Goal: Task Accomplishment & Management: Use online tool/utility

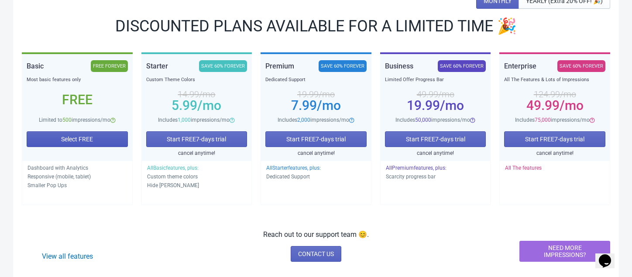
scroll to position [114, 0]
click at [86, 142] on span "Select FREE" at bounding box center [77, 139] width 32 height 7
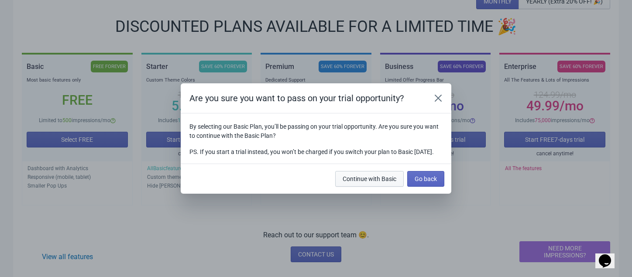
click at [376, 183] on span "Continue with Basic" at bounding box center [370, 179] width 54 height 7
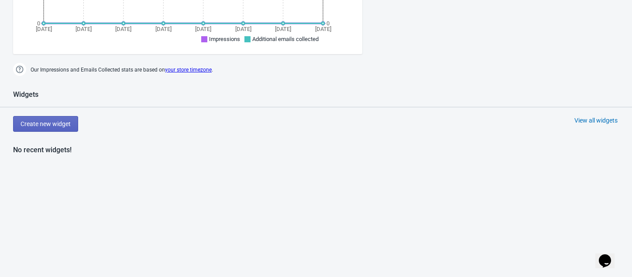
scroll to position [362, 0]
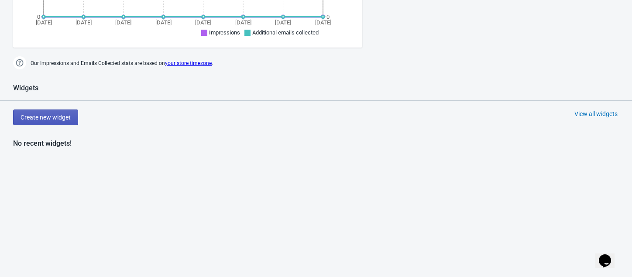
click at [59, 120] on span "Create new widget" at bounding box center [46, 117] width 50 height 7
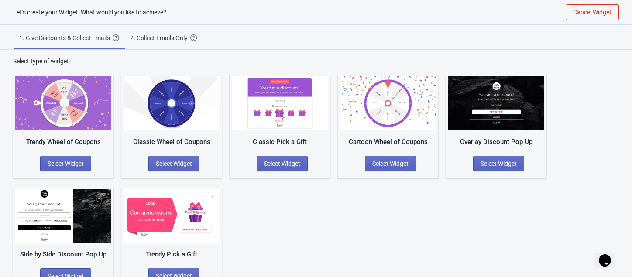
scroll to position [22, 0]
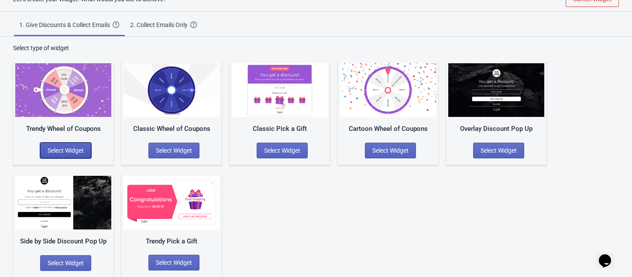
click at [66, 148] on span "Select Widget" at bounding box center [66, 150] width 36 height 7
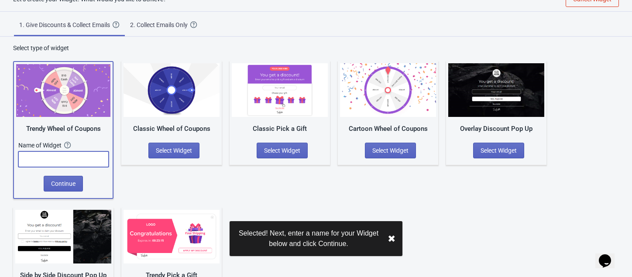
click at [75, 158] on input "text" at bounding box center [63, 160] width 90 height 16
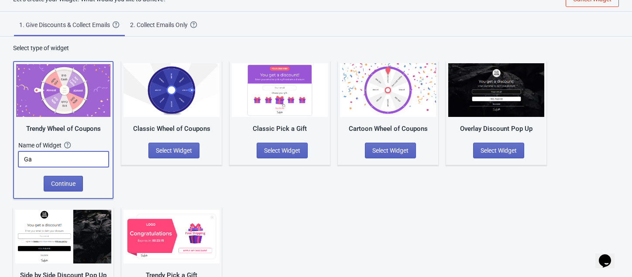
type input "G"
click at [45, 161] on input "ACME te lleva al Mundial" at bounding box center [63, 160] width 90 height 16
type input "ACME Te Lleva Al Mundial"
click at [66, 186] on span "Continue" at bounding box center [63, 183] width 24 height 7
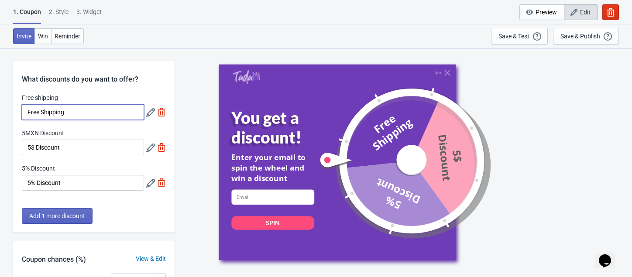
click at [81, 113] on input "Free Shipping" at bounding box center [83, 112] width 122 height 16
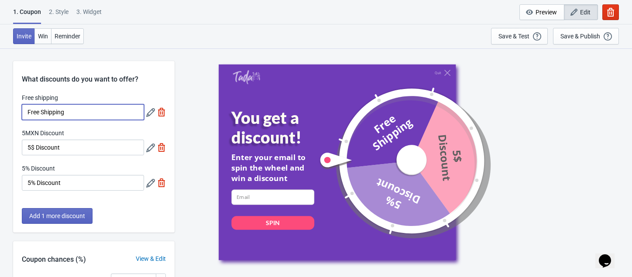
click at [81, 113] on input "Free Shipping" at bounding box center [83, 112] width 122 height 16
type input "1 tickte para la rifa"
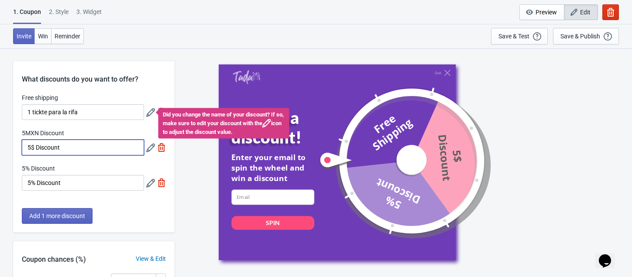
click at [62, 148] on input "5$ Discount" at bounding box center [83, 148] width 122 height 16
drag, startPoint x: 64, startPoint y: 148, endPoint x: 23, endPoint y: 147, distance: 41.1
click at [23, 147] on input "5$ Discount" at bounding box center [83, 148] width 122 height 16
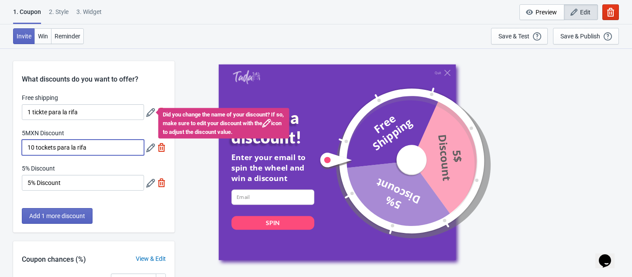
click at [40, 150] on input "10 tockets para la rifa" at bounding box center [83, 148] width 122 height 16
type input "10 tickets para la rifa"
click at [60, 185] on input "5% Discount" at bounding box center [83, 183] width 122 height 16
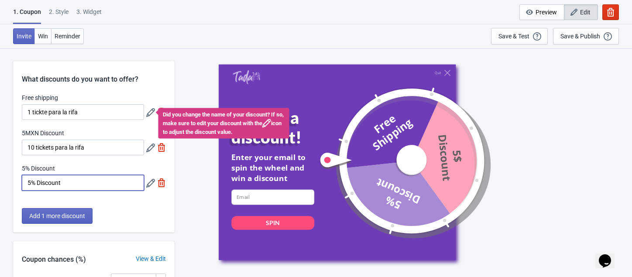
click at [60, 185] on input "5% Discount" at bounding box center [83, 183] width 122 height 16
type input "20 tickets para la rifa"
click at [55, 216] on span "Add 1 more discount" at bounding box center [57, 216] width 56 height 7
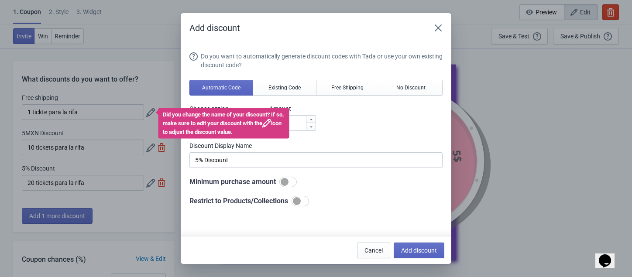
click at [124, 216] on div "Add discount Do you want to automatically generate discount codes with Tada or …" at bounding box center [316, 138] width 632 height 251
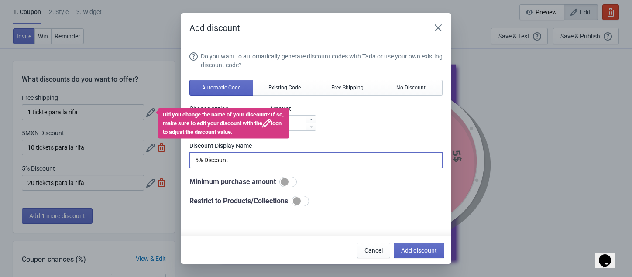
click at [231, 164] on input "5% Discount" at bounding box center [316, 160] width 253 height 16
type input "50 tickets para la rifa"
click at [117, 57] on div "Add discount Do you want to automatically generate discount codes with Tada or …" at bounding box center [316, 138] width 632 height 251
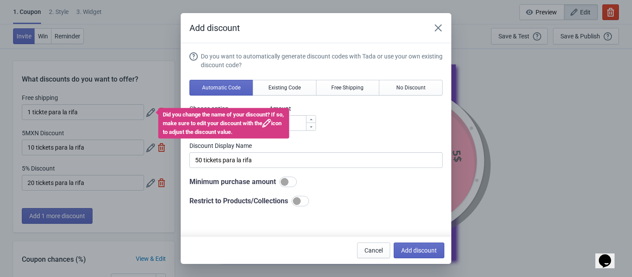
click at [271, 124] on icon at bounding box center [267, 123] width 9 height 9
click at [90, 112] on div "Add discount Do you want to automatically generate discount codes with Tada or …" at bounding box center [316, 138] width 632 height 251
click at [408, 90] on span "No Discount" at bounding box center [411, 87] width 29 height 7
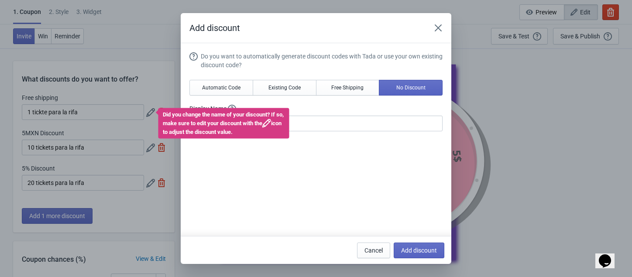
click at [271, 124] on icon at bounding box center [267, 123] width 9 height 9
click at [358, 127] on input "Better luck next time" at bounding box center [316, 124] width 253 height 16
click at [271, 123] on icon at bounding box center [267, 123] width 9 height 9
click at [439, 28] on icon "Close" at bounding box center [438, 27] width 7 height 7
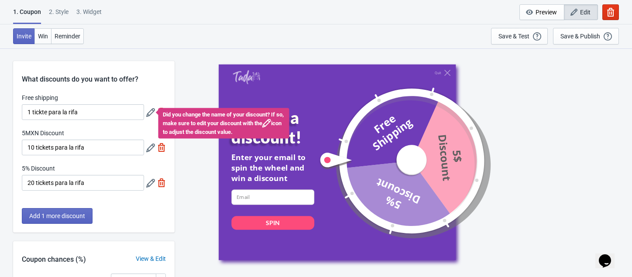
click at [151, 114] on icon at bounding box center [150, 112] width 9 height 9
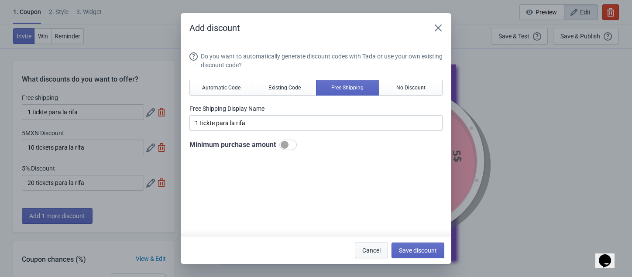
click at [361, 249] on button "Cancel" at bounding box center [371, 251] width 33 height 16
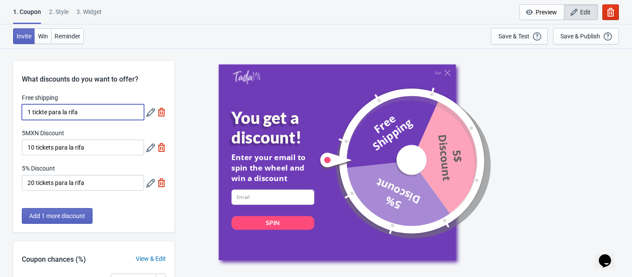
click at [34, 111] on input "1 tickte para la rifa" at bounding box center [83, 112] width 122 height 16
drag, startPoint x: 47, startPoint y: 112, endPoint x: 109, endPoint y: 112, distance: 62.0
click at [109, 112] on input "1 Tickte para la rifa" at bounding box center [83, 112] width 122 height 16
type input "1 Tickt"
click at [36, 147] on input "10 tickets para la rifa" at bounding box center [83, 148] width 122 height 16
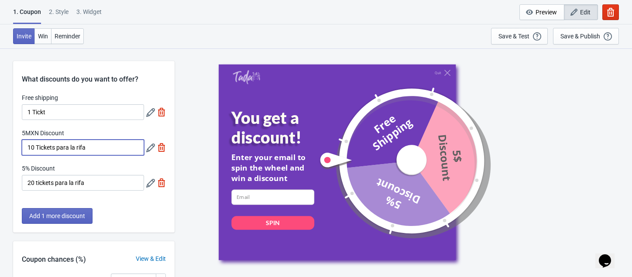
drag, startPoint x: 54, startPoint y: 149, endPoint x: 97, endPoint y: 145, distance: 43.9
click at [97, 145] on input "10 Tickets para la rifa" at bounding box center [83, 148] width 122 height 16
type input "10 Tickets"
click at [29, 184] on input "20 tickets para la rifa" at bounding box center [83, 183] width 122 height 16
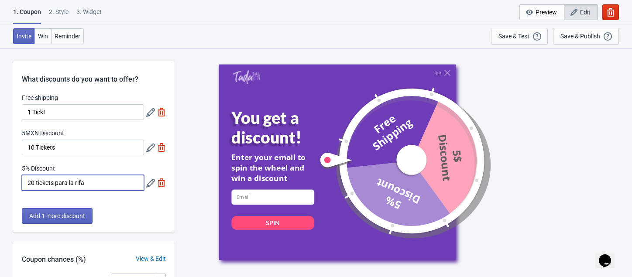
drag, startPoint x: 36, startPoint y: 183, endPoint x: 123, endPoint y: 189, distance: 86.7
click at [123, 189] on input "20 tickets para la rifa" at bounding box center [83, 183] width 122 height 16
type input "20 Tickets"
click at [148, 218] on div "Add 1 more discount" at bounding box center [94, 220] width 162 height 24
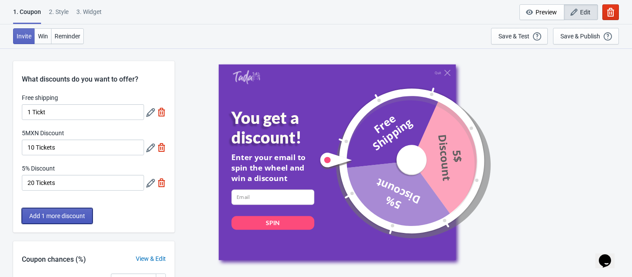
click at [62, 214] on span "Add 1 more discount" at bounding box center [57, 216] width 56 height 7
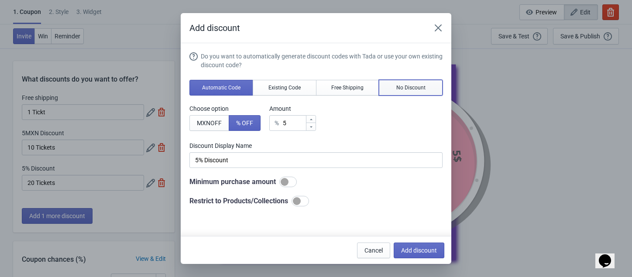
click at [411, 85] on span "No Discount" at bounding box center [411, 87] width 29 height 7
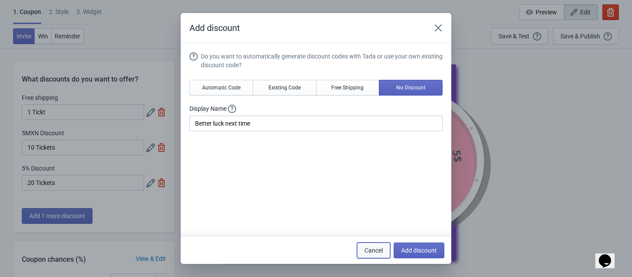
click at [365, 247] on span "Cancel" at bounding box center [374, 250] width 18 height 7
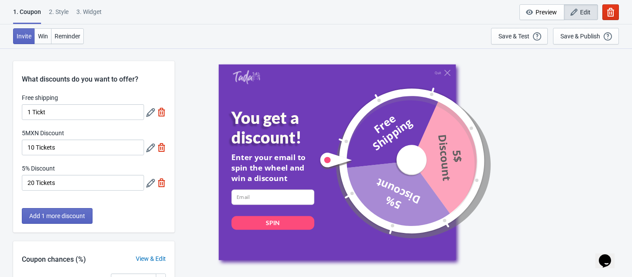
click at [151, 111] on icon at bounding box center [150, 112] width 9 height 9
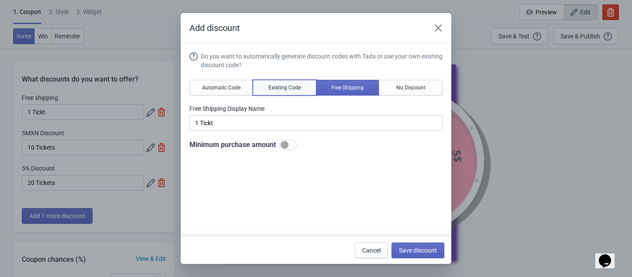
click at [278, 89] on span "Existing Code" at bounding box center [285, 87] width 32 height 7
type input "Your coupon name (5% OFF for example)"
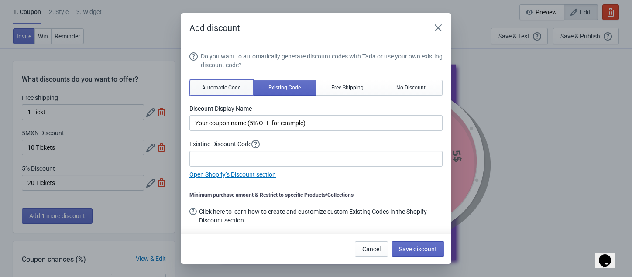
click at [234, 86] on span "Automatic Code" at bounding box center [221, 87] width 38 height 7
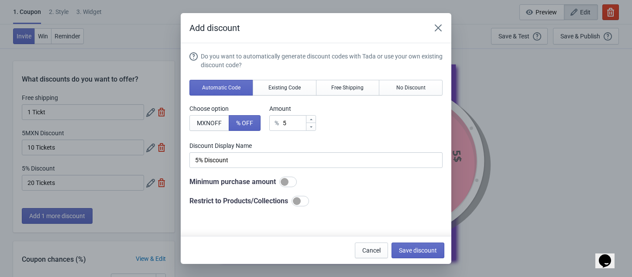
click at [43, 111] on div "Add discount Do you want to automatically generate discount codes with Tada or …" at bounding box center [316, 138] width 632 height 251
click at [369, 251] on span "Cancel" at bounding box center [372, 250] width 18 height 7
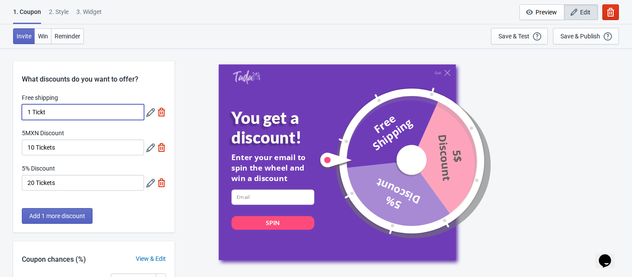
click at [44, 111] on input "1 Tickt" at bounding box center [83, 112] width 122 height 16
type input "1 Ticket"
click at [42, 37] on span "Win" at bounding box center [43, 36] width 10 height 7
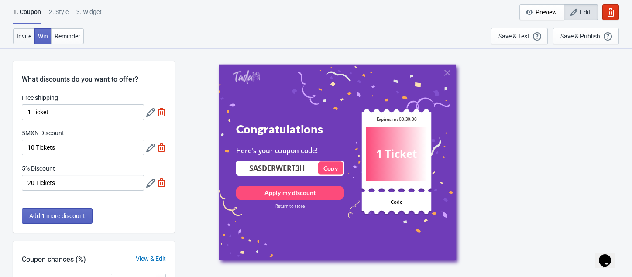
click at [23, 35] on span "Invite" at bounding box center [24, 36] width 15 height 7
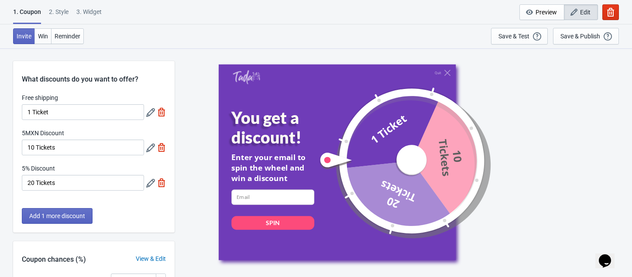
click at [149, 115] on icon at bounding box center [150, 112] width 9 height 9
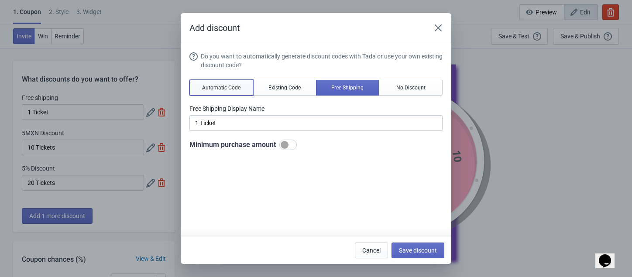
click at [228, 90] on span "Automatic Code" at bounding box center [221, 87] width 38 height 7
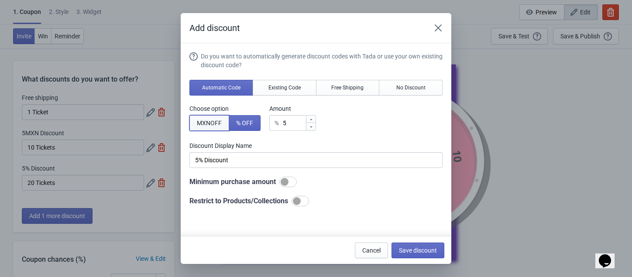
click at [207, 121] on span "MXN OFF" at bounding box center [209, 123] width 25 height 7
type input "5MXN Discount"
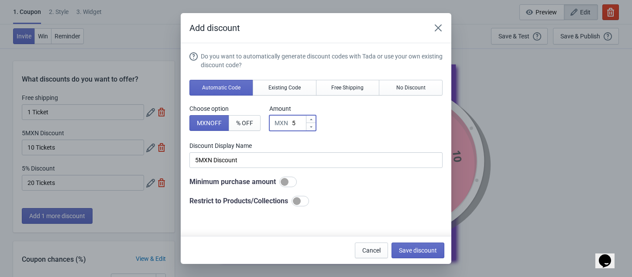
click at [298, 124] on input "5" at bounding box center [299, 123] width 14 height 16
type input "MXN Discount"
type input "1"
type input "1MXN Discount"
type input "1"
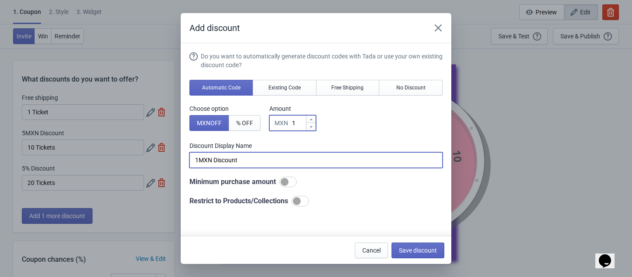
click at [257, 157] on input "1MXN Discount" at bounding box center [316, 160] width 253 height 16
drag, startPoint x: 254, startPoint y: 161, endPoint x: 198, endPoint y: 159, distance: 55.9
click at [198, 159] on input "1MXN Discount" at bounding box center [316, 160] width 253 height 16
click at [238, 159] on input "1 Ticket para la rifa ACME" at bounding box center [316, 160] width 253 height 16
drag, startPoint x: 246, startPoint y: 159, endPoint x: 232, endPoint y: 159, distance: 14.4
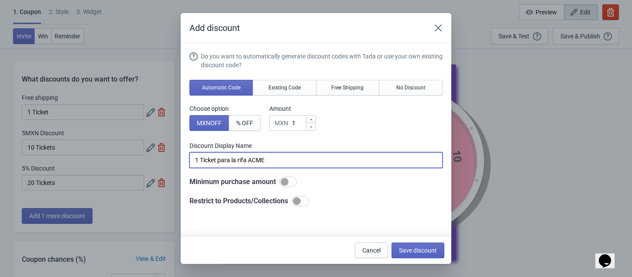
click at [232, 159] on input "1 Ticket para la rifa ACME" at bounding box center [316, 160] width 253 height 16
type input "1 Ticket para sorteo mundialista ACME"
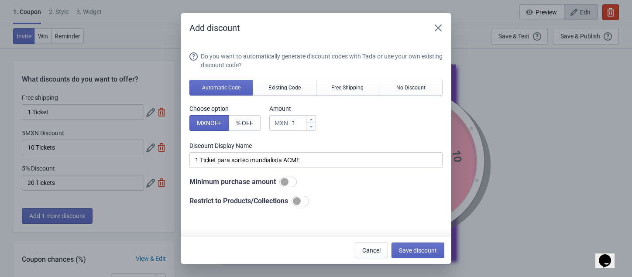
click at [301, 203] on div at bounding box center [297, 201] width 8 height 8
checkbox input "true"
click at [215, 222] on span "Products" at bounding box center [209, 223] width 25 height 7
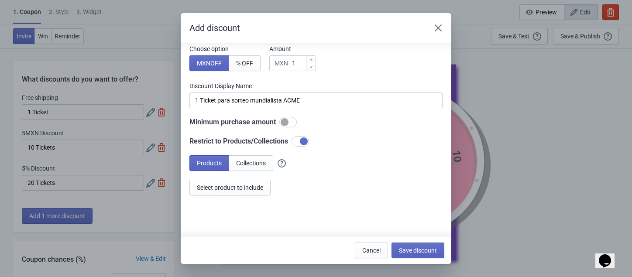
scroll to position [73, 0]
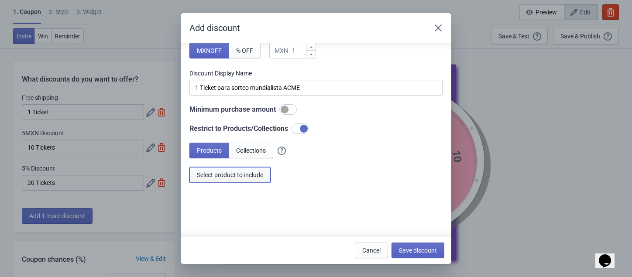
click at [247, 174] on span "Select product to include" at bounding box center [230, 175] width 66 height 7
click at [403, 247] on span "Save discount" at bounding box center [418, 250] width 38 height 7
type input "1 Ticket para sorteo mundialista ACME"
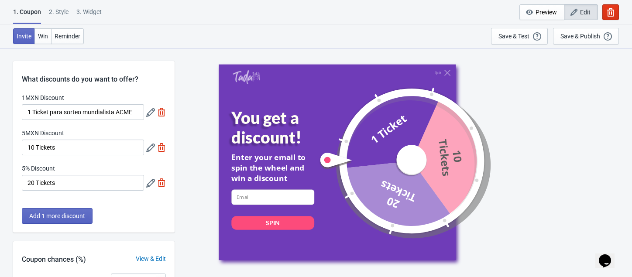
click at [151, 111] on icon at bounding box center [150, 112] width 9 height 9
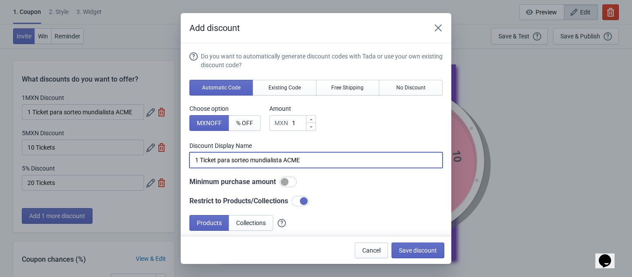
drag, startPoint x: 309, startPoint y: 159, endPoint x: 218, endPoint y: 157, distance: 90.5
click at [218, 156] on input "1 Ticket para sorteo mundialista ACME" at bounding box center [316, 160] width 253 height 16
type input "1 Ticket"
click at [413, 250] on span "Save discount" at bounding box center [418, 250] width 38 height 7
type input "1 Ticket"
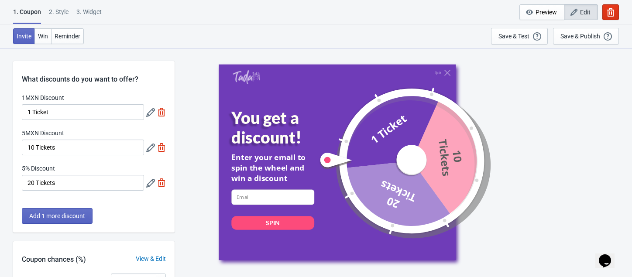
click at [149, 150] on icon at bounding box center [150, 148] width 9 height 9
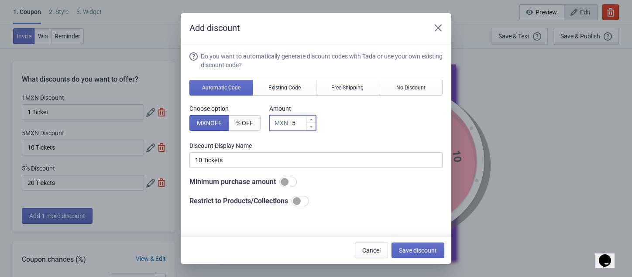
drag, startPoint x: 296, startPoint y: 124, endPoint x: 292, endPoint y: 123, distance: 4.5
click at [292, 123] on div "MXN 5" at bounding box center [293, 123] width 47 height 16
type input "1"
type input "1MXN Discount"
type input "10"
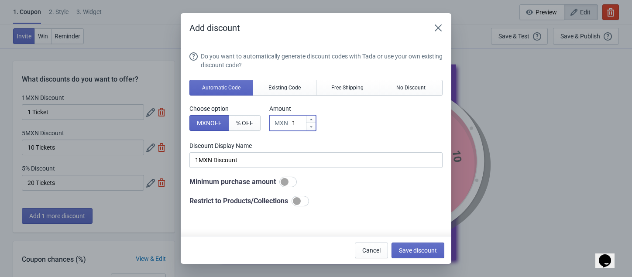
type input "10MXN Discount"
type input "10"
click at [277, 127] on div "MXN" at bounding box center [282, 123] width 14 height 10
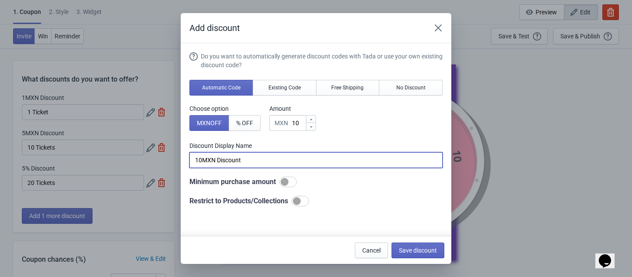
drag, startPoint x: 263, startPoint y: 157, endPoint x: 160, endPoint y: 159, distance: 102.7
click at [160, 158] on div "Add discount Do you want to automatically generate discount codes with Tada or …" at bounding box center [316, 138] width 632 height 251
type input "10 Tickets"
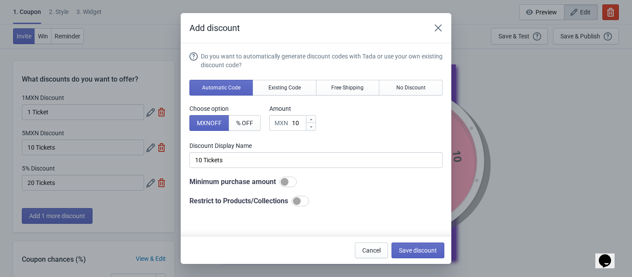
click at [373, 135] on div "Do you want to automatically generate discount codes with Tada or use your own …" at bounding box center [316, 129] width 253 height 155
click at [300, 205] on div at bounding box center [297, 201] width 8 height 8
checkbox input "true"
click at [225, 225] on button "Products" at bounding box center [210, 223] width 40 height 16
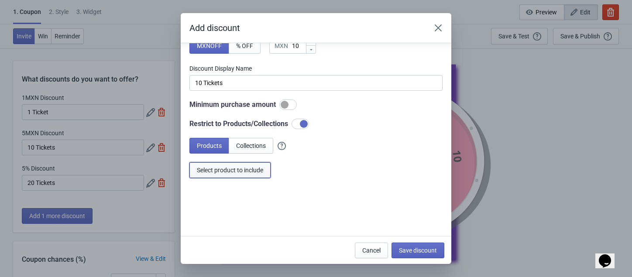
click at [244, 167] on span "Select product to include" at bounding box center [230, 170] width 66 height 7
click at [420, 249] on span "Save discount" at bounding box center [418, 250] width 38 height 7
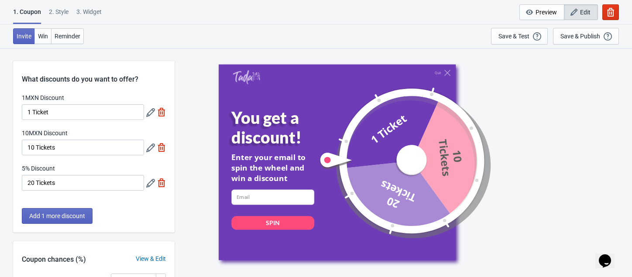
click at [149, 187] on icon at bounding box center [150, 183] width 9 height 9
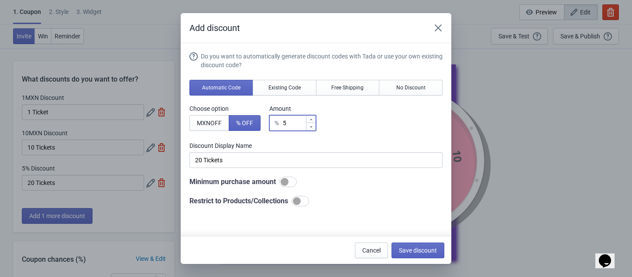
click at [292, 123] on input "5" at bounding box center [294, 123] width 23 height 16
click at [210, 121] on span "MXN OFF" at bounding box center [209, 123] width 25 height 7
type input "5MXN Discount"
drag, startPoint x: 298, startPoint y: 124, endPoint x: 286, endPoint y: 122, distance: 11.9
click at [286, 122] on div "MXN 5" at bounding box center [293, 123] width 47 height 16
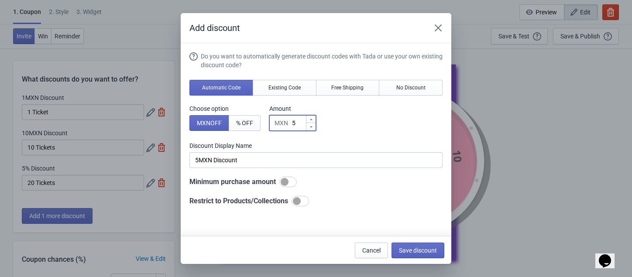
type input "2"
type input "2MXN Discount"
type input "20"
type input "20MXN Discount"
type input "20"
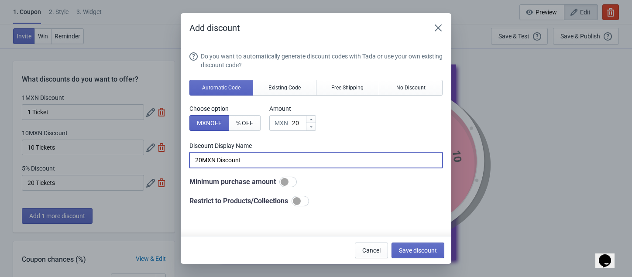
drag, startPoint x: 252, startPoint y: 161, endPoint x: 204, endPoint y: 160, distance: 47.6
click at [204, 160] on input "20MXN Discount" at bounding box center [316, 160] width 253 height 16
click at [307, 200] on div at bounding box center [300, 201] width 17 height 10
type input "20 Tickets"
checkbox input "true"
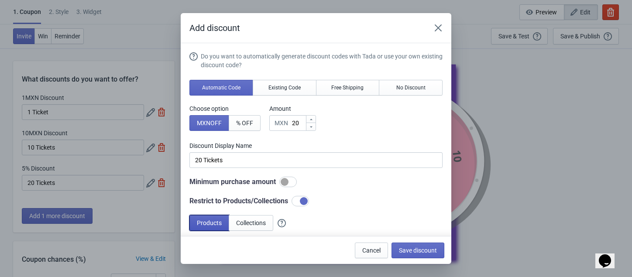
click at [205, 223] on span "Products" at bounding box center [209, 223] width 25 height 7
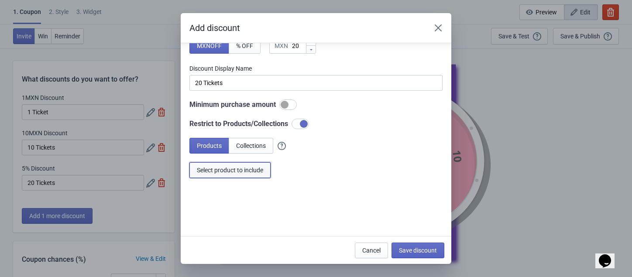
click at [242, 171] on span "Select product to include" at bounding box center [230, 170] width 66 height 7
click at [426, 252] on span "Save discount" at bounding box center [418, 250] width 38 height 7
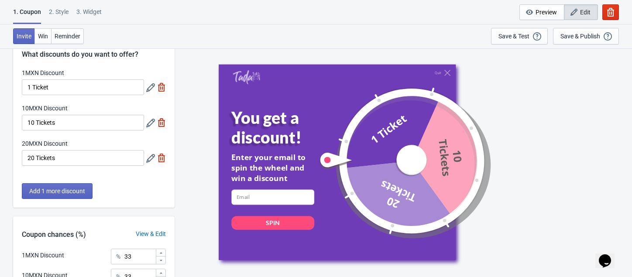
scroll to position [26, 0]
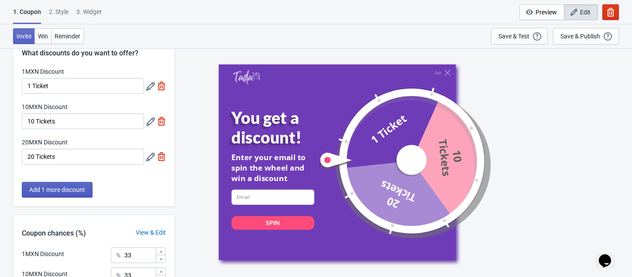
click at [57, 194] on span "Add 1 more discount" at bounding box center [57, 190] width 56 height 7
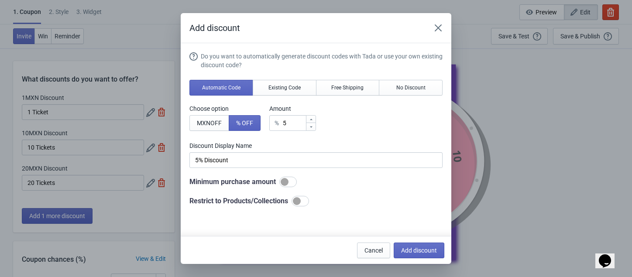
scroll to position [0, 0]
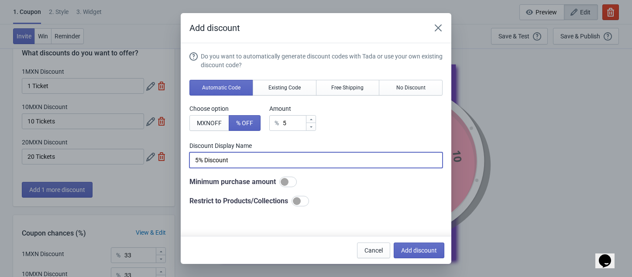
drag, startPoint x: 199, startPoint y: 160, endPoint x: 188, endPoint y: 160, distance: 11.4
click at [188, 160] on section "Do you want to automatically generate discount codes with Tada or use your own …" at bounding box center [316, 178] width 271 height 270
click at [204, 127] on button "MXN OFF" at bounding box center [210, 123] width 40 height 16
drag, startPoint x: 243, startPoint y: 159, endPoint x: 180, endPoint y: 157, distance: 63.8
click at [180, 156] on div "Add discount Do you want to automatically generate discount codes with Tada or …" at bounding box center [316, 138] width 632 height 251
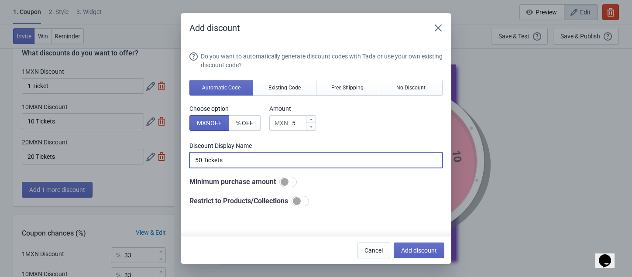
type input "50 Tickets"
click at [299, 122] on input "5" at bounding box center [299, 123] width 14 height 16
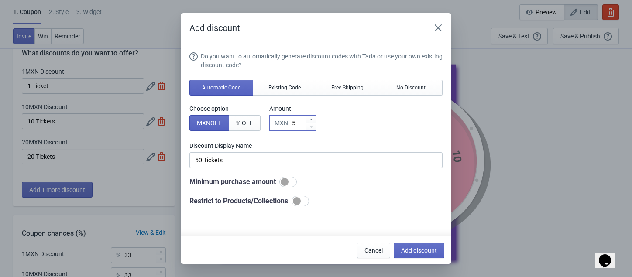
type input "50"
type input "50MXN Discount"
type input "50"
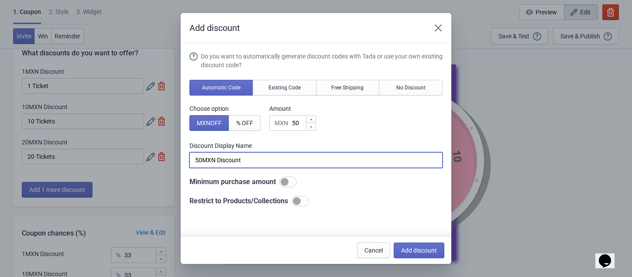
drag, startPoint x: 204, startPoint y: 161, endPoint x: 294, endPoint y: 167, distance: 90.2
click at [294, 167] on input "50MXN Discount" at bounding box center [316, 160] width 253 height 16
type input "50 Tickets"
click at [300, 198] on div at bounding box center [297, 201] width 8 height 8
checkbox input "true"
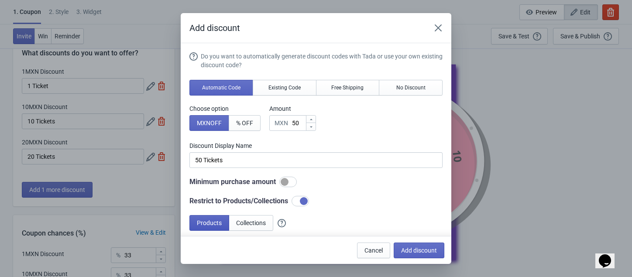
click at [203, 227] on span "Products" at bounding box center [209, 223] width 25 height 7
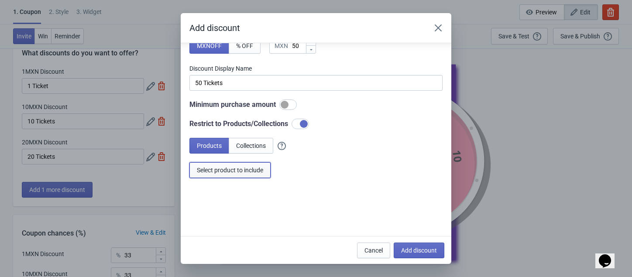
click at [243, 170] on span "Select product to include" at bounding box center [230, 170] width 66 height 7
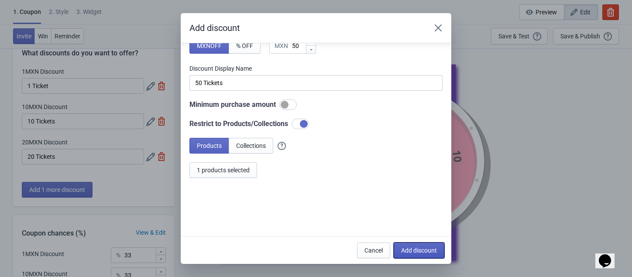
click at [420, 250] on span "Add discount" at bounding box center [419, 250] width 36 height 7
type input "25"
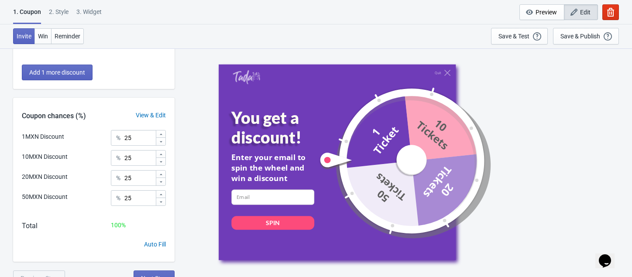
scroll to position [180, 0]
click at [136, 140] on input "25" at bounding box center [139, 138] width 31 height 16
drag, startPoint x: 135, startPoint y: 199, endPoint x: 123, endPoint y: 197, distance: 11.5
click at [123, 197] on div "% 25" at bounding box center [138, 198] width 55 height 16
type input "5"
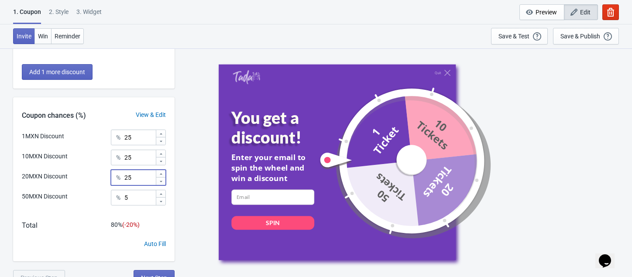
click at [129, 172] on input "25" at bounding box center [139, 178] width 31 height 16
drag, startPoint x: 135, startPoint y: 179, endPoint x: 124, endPoint y: 177, distance: 10.2
click at [124, 177] on input "25" at bounding box center [139, 178] width 31 height 16
type input "10"
click at [137, 157] on input "25" at bounding box center [139, 158] width 31 height 16
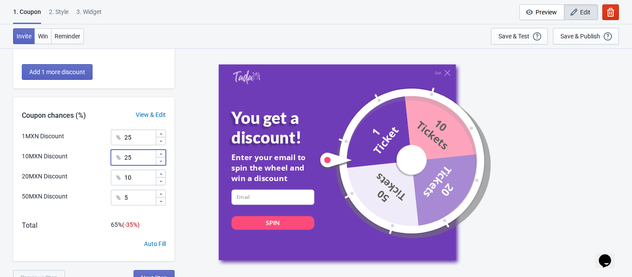
drag, startPoint x: 137, startPoint y: 157, endPoint x: 124, endPoint y: 156, distance: 12.2
click at [124, 156] on input "25" at bounding box center [139, 158] width 31 height 16
type input "3"
type input "20"
drag, startPoint x: 140, startPoint y: 139, endPoint x: 118, endPoint y: 138, distance: 21.9
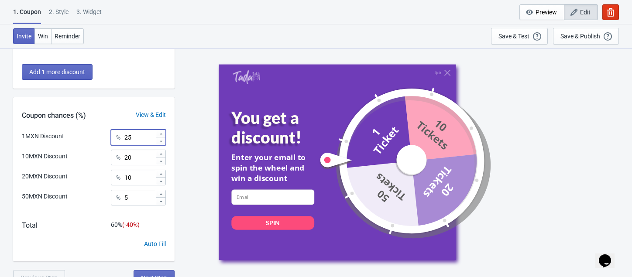
click at [118, 138] on div "% 25" at bounding box center [138, 138] width 55 height 16
type input "4"
type input "50"
click at [136, 161] on input "20" at bounding box center [139, 158] width 31 height 16
type input "2"
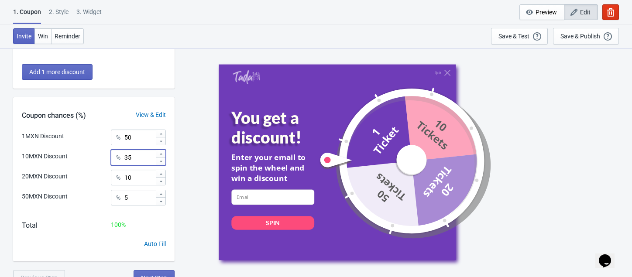
type input "35"
click at [156, 223] on div "100 %" at bounding box center [138, 225] width 55 height 9
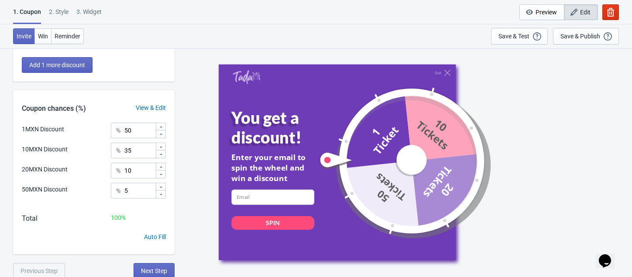
scroll to position [189, 0]
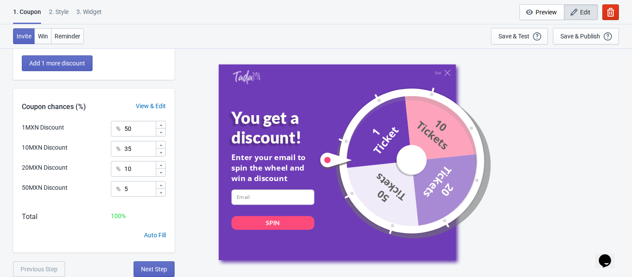
click at [156, 109] on div "View & Edit" at bounding box center [151, 106] width 48 height 9
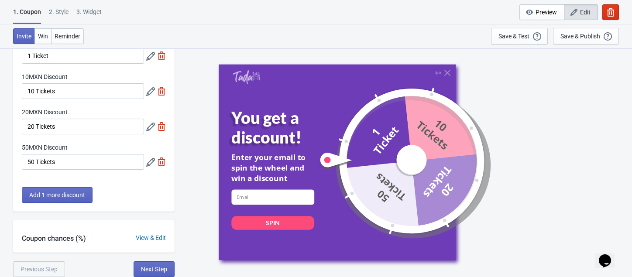
click at [153, 237] on div "View & Edit" at bounding box center [151, 238] width 48 height 9
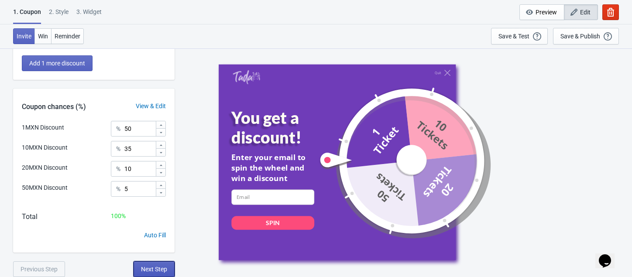
click at [147, 268] on span "Next Step" at bounding box center [154, 269] width 26 height 7
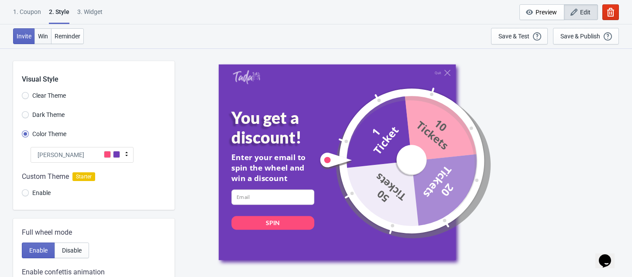
click at [44, 39] on span "Win" at bounding box center [43, 36] width 10 height 7
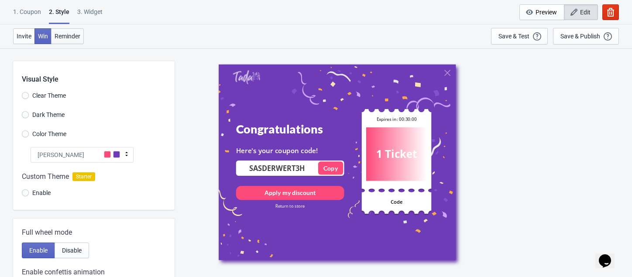
click at [71, 35] on span "Reminder" at bounding box center [68, 36] width 26 height 7
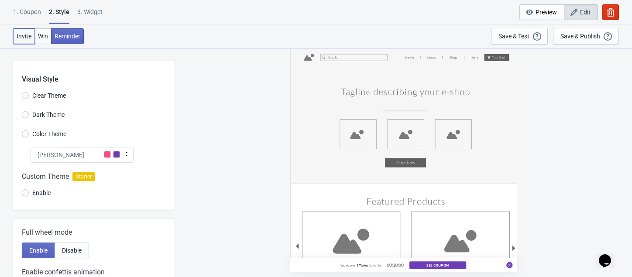
click at [19, 36] on span "Invite" at bounding box center [24, 36] width 15 height 7
radio input "true"
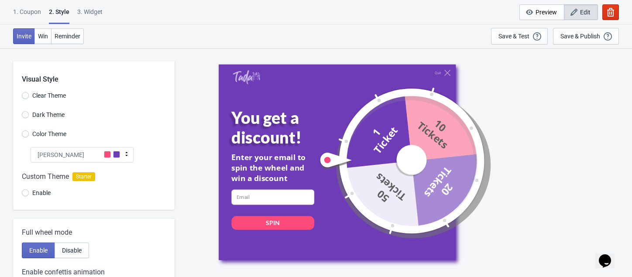
click at [37, 98] on span "Clear Theme" at bounding box center [49, 95] width 34 height 9
click at [29, 98] on input "Clear Theme" at bounding box center [25, 100] width 7 height 16
radio input "true"
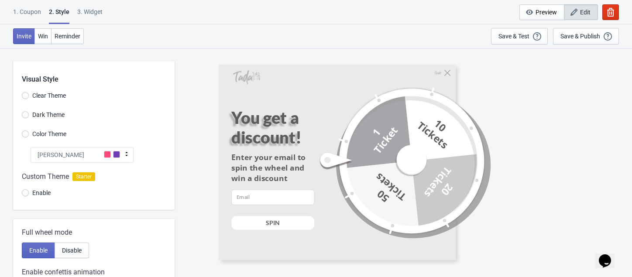
click at [36, 115] on span "Dark Theme" at bounding box center [48, 115] width 32 height 9
click at [29, 115] on input "Dark Theme" at bounding box center [25, 119] width 7 height 16
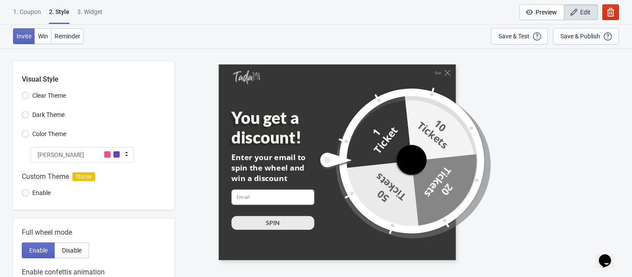
click at [75, 156] on div "[PERSON_NAME]" at bounding box center [82, 155] width 103 height 16
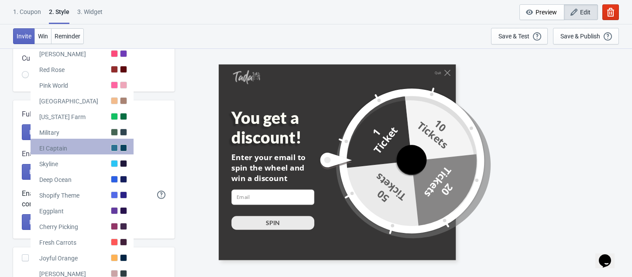
scroll to position [126, 0]
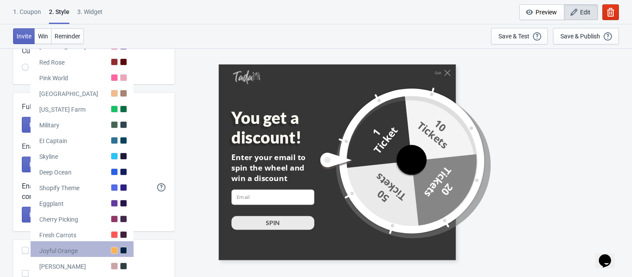
click at [77, 247] on div "Joyful Orange" at bounding box center [82, 250] width 103 height 16
radio input "true"
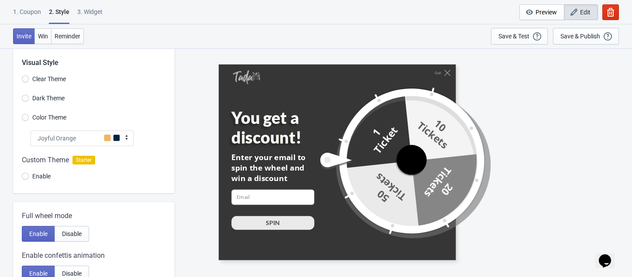
scroll to position [3, 0]
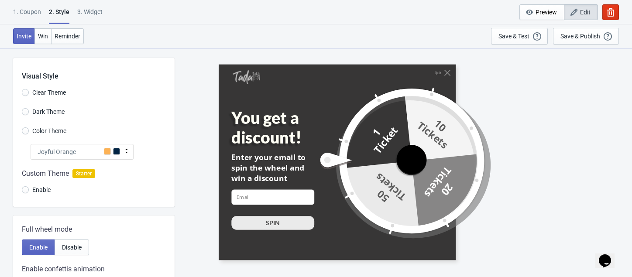
click at [48, 132] on span "Color Theme" at bounding box center [49, 131] width 34 height 9
click at [29, 132] on input "Color Theme" at bounding box center [25, 136] width 7 height 16
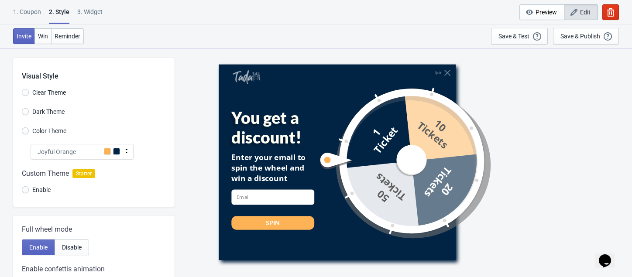
click at [64, 150] on span "Joyful Orange" at bounding box center [57, 152] width 38 height 9
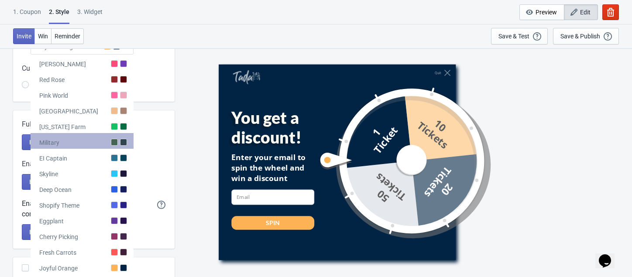
scroll to position [116, 0]
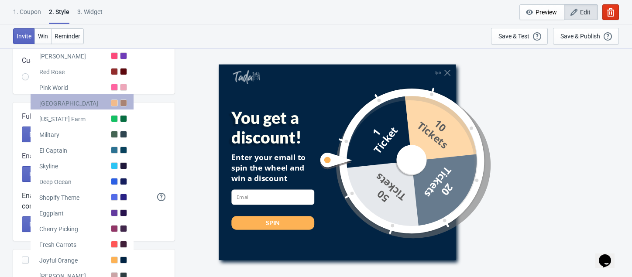
click at [128, 97] on div "[GEOGRAPHIC_DATA]" at bounding box center [82, 102] width 103 height 16
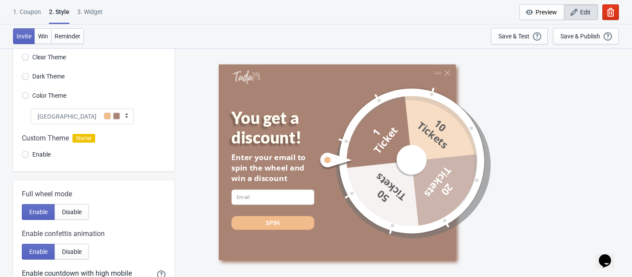
scroll to position [38, 0]
click at [86, 123] on div "[GEOGRAPHIC_DATA]" at bounding box center [82, 117] width 103 height 16
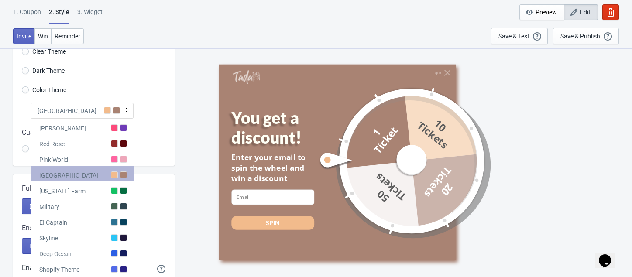
scroll to position [44, 0]
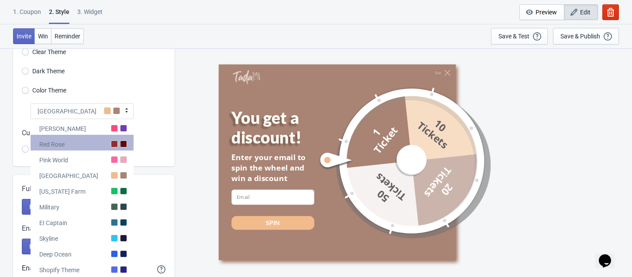
click at [58, 145] on div "Red Rose" at bounding box center [51, 144] width 25 height 9
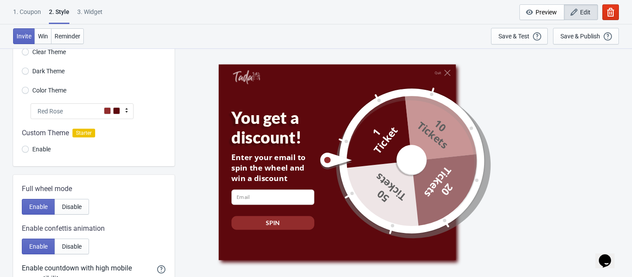
click at [97, 114] on div "Red Rose" at bounding box center [82, 112] width 103 height 16
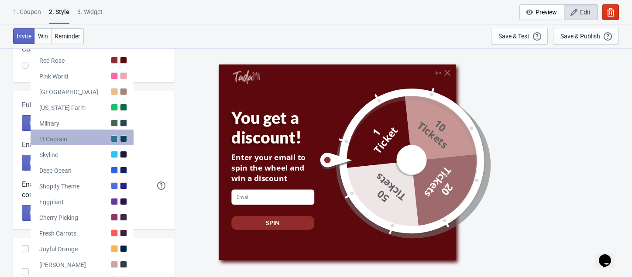
scroll to position [128, 0]
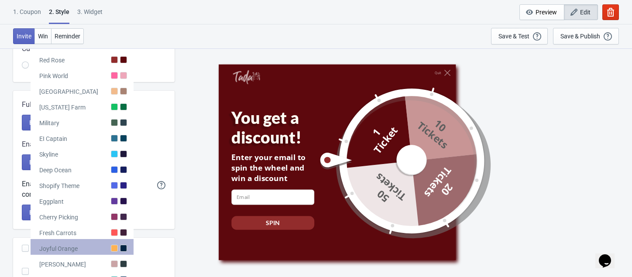
click at [71, 249] on div "Joyful Orange" at bounding box center [58, 249] width 38 height 9
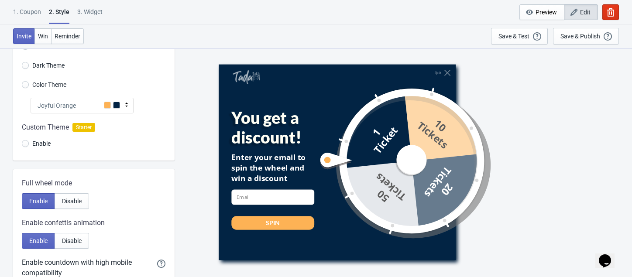
scroll to position [109, 0]
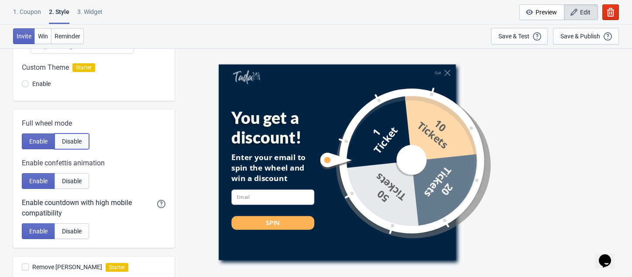
click at [75, 142] on span "Disable" at bounding box center [72, 141] width 20 height 7
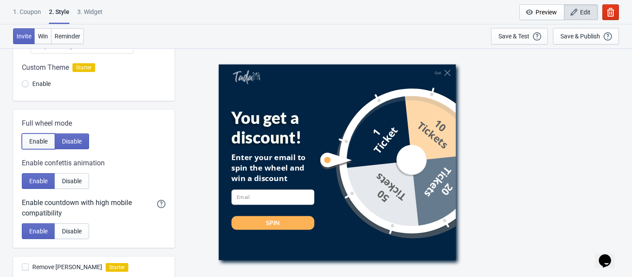
click at [41, 144] on span "Enable" at bounding box center [38, 141] width 18 height 7
radio input "true"
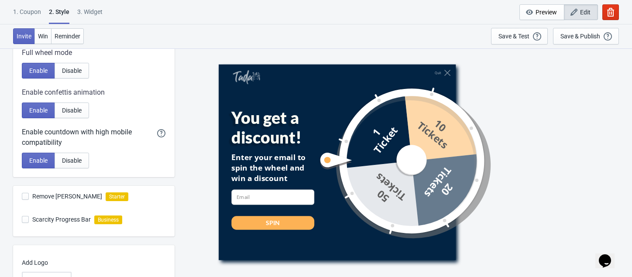
scroll to position [180, 0]
click at [60, 196] on span "Remove [PERSON_NAME]" at bounding box center [67, 197] width 70 height 9
click at [22, 196] on input "Remove [PERSON_NAME]" at bounding box center [22, 202] width 0 height 16
checkbox input "false"
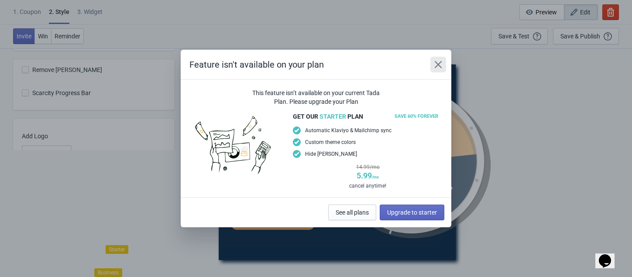
click at [442, 61] on icon "Close" at bounding box center [438, 64] width 7 height 7
radio input "true"
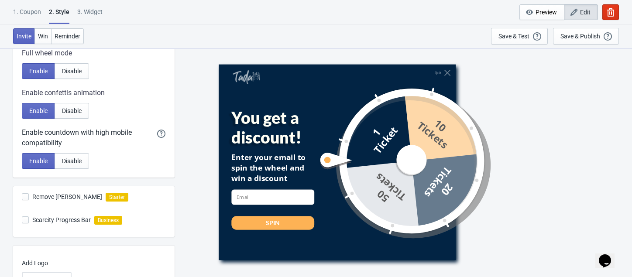
click at [40, 220] on span "Scarcity Progress Bar" at bounding box center [61, 220] width 59 height 9
click at [22, 220] on input "Scarcity Progress Bar" at bounding box center [22, 225] width 0 height 16
checkbox input "false"
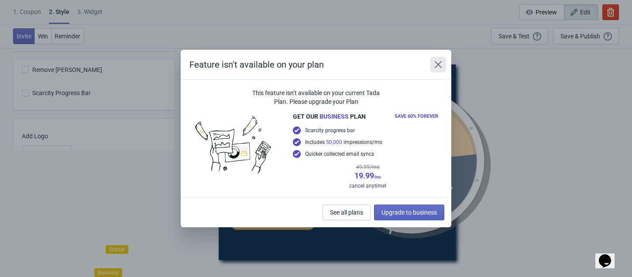
click at [438, 69] on button "Close" at bounding box center [439, 65] width 16 height 16
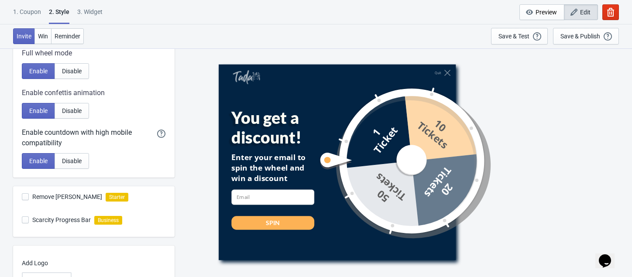
scroll to position [258, 0]
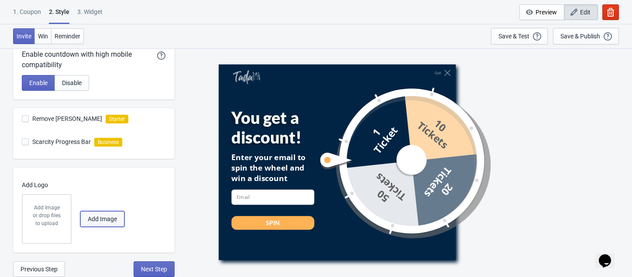
click at [110, 219] on span "Add Image" at bounding box center [102, 219] width 29 height 7
radio input "true"
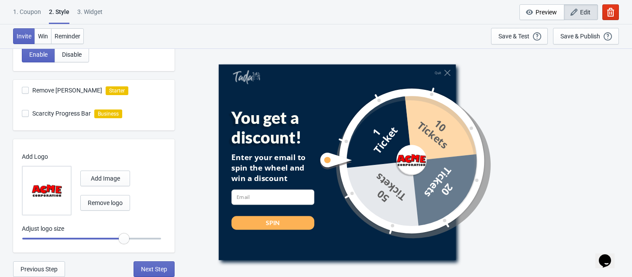
scroll to position [286, 0]
click at [152, 276] on button "Next Step" at bounding box center [154, 270] width 41 height 16
select select "once"
select select "1"
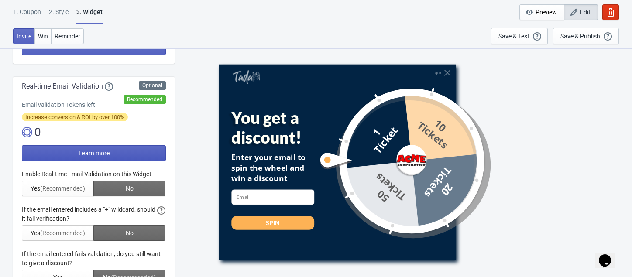
scroll to position [145, 0]
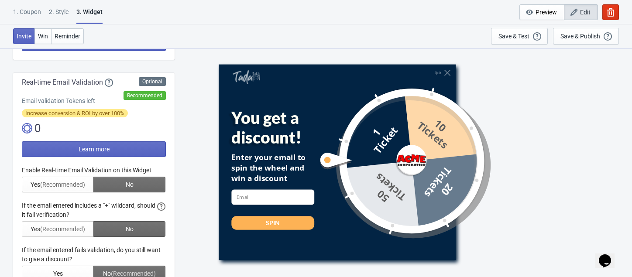
click at [116, 186] on div at bounding box center [94, 224] width 144 height 116
click at [66, 187] on div at bounding box center [94, 224] width 144 height 116
click at [114, 187] on div at bounding box center [94, 224] width 144 height 116
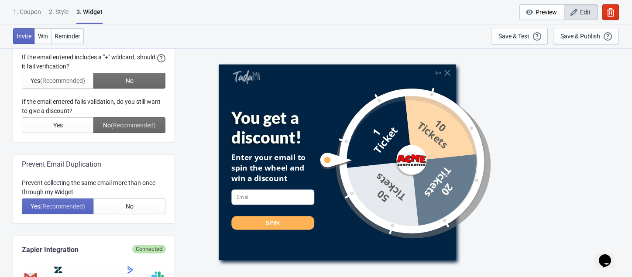
scroll to position [294, 0]
click at [69, 205] on span "(Recommended)" at bounding box center [62, 206] width 45 height 7
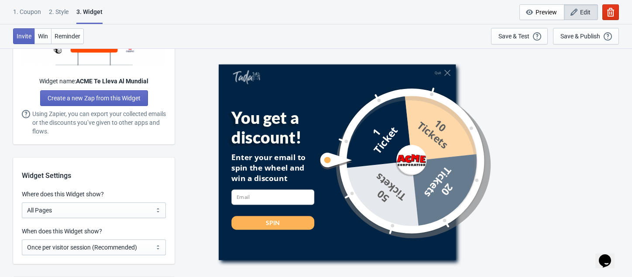
scroll to position [572, 0]
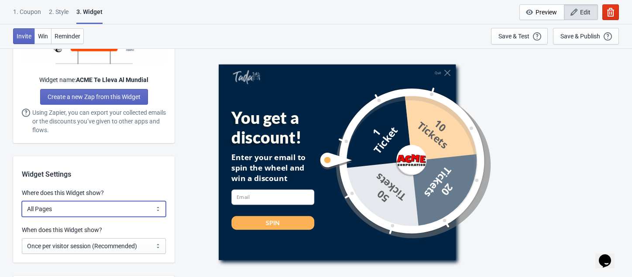
click at [107, 209] on select "All Pages All Product Pages All Blog Pages All Static Pages Specific Product(s)…" at bounding box center [94, 209] width 144 height 16
click at [22, 201] on select "All Pages All Product Pages All Blog Pages All Static Pages Specific Product(s)…" at bounding box center [94, 209] width 144 height 16
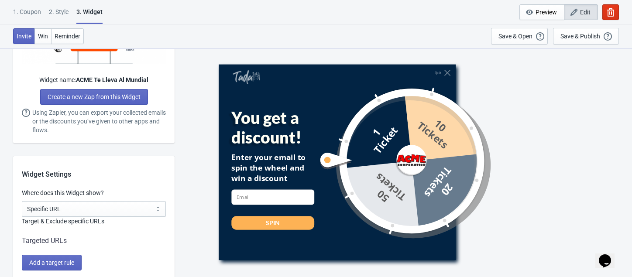
click at [58, 246] on div "Targeted URLs" at bounding box center [94, 241] width 144 height 10
click at [55, 238] on div "Targeted URLs" at bounding box center [94, 241] width 144 height 10
click at [59, 222] on label "Target & Exclude specific URLs" at bounding box center [94, 221] width 144 height 9
click at [68, 209] on select "All Pages All Product Pages All Blog Pages All Static Pages Specific Product(s)…" at bounding box center [94, 209] width 144 height 16
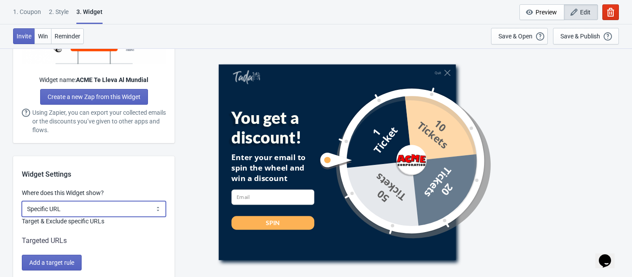
click at [22, 201] on select "All Pages All Product Pages All Blog Pages All Static Pages Specific Product(s)…" at bounding box center [94, 209] width 144 height 16
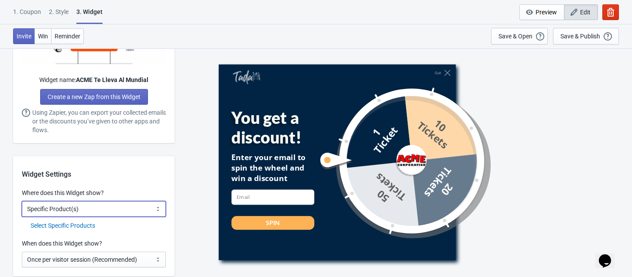
click at [69, 211] on select "All Pages All Product Pages All Blog Pages All Static Pages Specific Product(s)…" at bounding box center [94, 209] width 144 height 16
select select "specificURL"
click at [22, 201] on select "All Pages All Product Pages All Blog Pages All Static Pages Specific Product(s)…" at bounding box center [94, 209] width 144 height 16
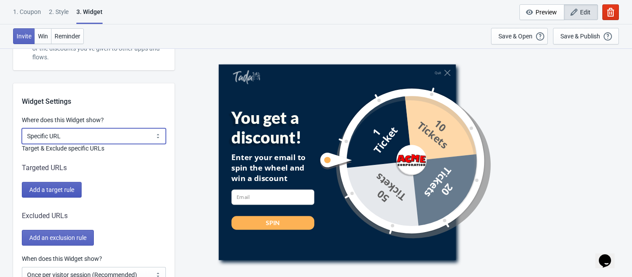
scroll to position [646, 0]
click at [55, 168] on div "Targeted URLs" at bounding box center [94, 167] width 144 height 10
click at [58, 214] on div "Excluded URLs" at bounding box center [94, 216] width 144 height 10
click at [55, 187] on span "Add a target rule" at bounding box center [51, 189] width 45 height 7
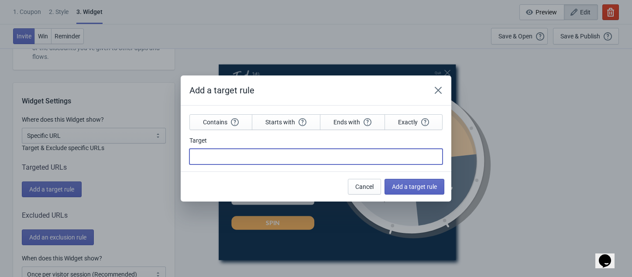
click at [225, 152] on input "Target" at bounding box center [316, 157] width 253 height 16
paste input "[URL][DOMAIN_NAME]"
type input "[URL][DOMAIN_NAME]"
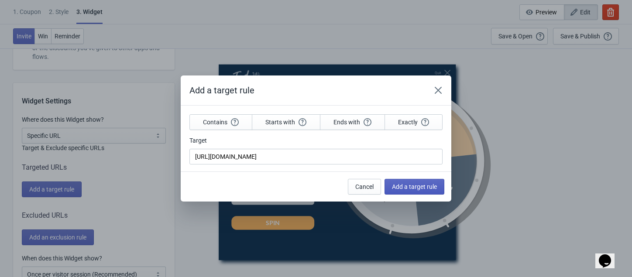
click at [412, 189] on span "Add a target rule" at bounding box center [414, 186] width 45 height 7
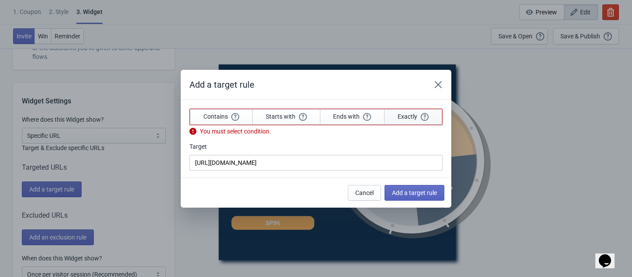
click at [404, 115] on span "Exactly" at bounding box center [413, 117] width 31 height 8
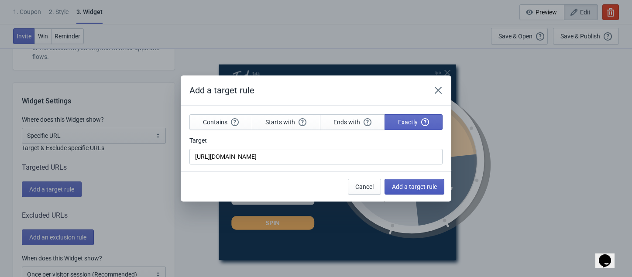
click at [404, 187] on span "Add a target rule" at bounding box center [414, 186] width 45 height 7
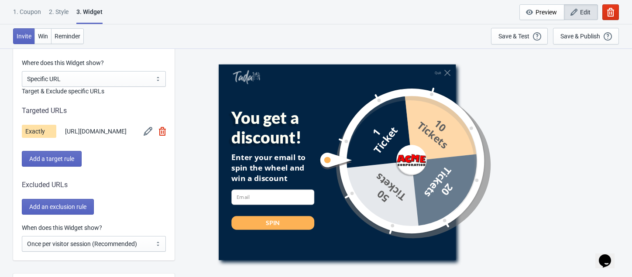
scroll to position [703, 0]
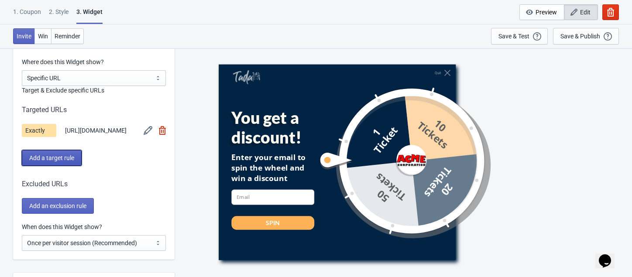
click at [70, 161] on span "Add a target rule" at bounding box center [51, 158] width 45 height 7
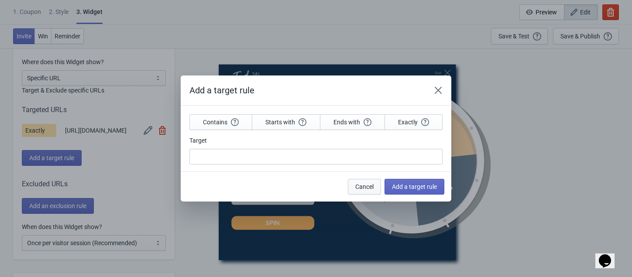
click at [369, 184] on span "Cancel" at bounding box center [365, 186] width 18 height 7
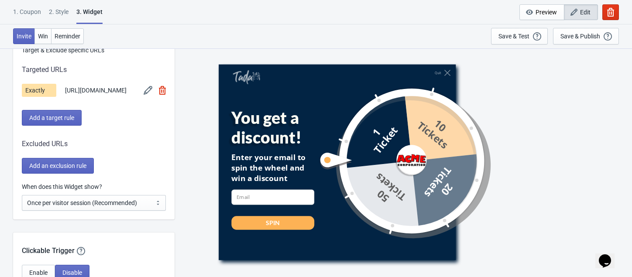
scroll to position [743, 0]
click at [69, 210] on select "Every new visit of page Once every period of time Once per visitor session (Rec…" at bounding box center [94, 204] width 144 height 16
click at [161, 181] on div "Widget Settings Where does this Widget show? All Pages All Product Pages All Bl…" at bounding box center [94, 103] width 162 height 235
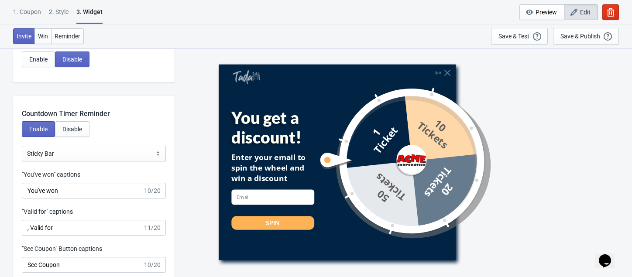
scroll to position [957, 0]
click at [71, 129] on button "Disable" at bounding box center [72, 129] width 35 height 16
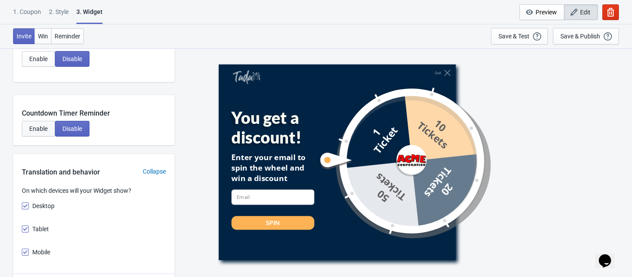
click at [39, 129] on button "Enable" at bounding box center [38, 129] width 33 height 16
select select "1"
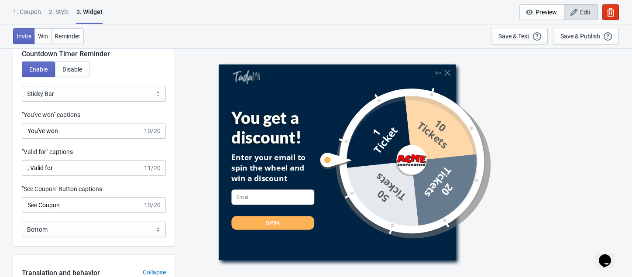
scroll to position [1018, 0]
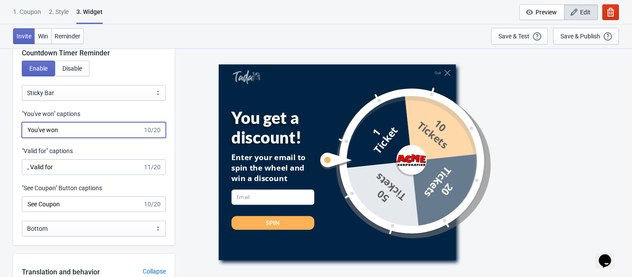
click at [73, 138] on input "You've won" at bounding box center [82, 130] width 121 height 16
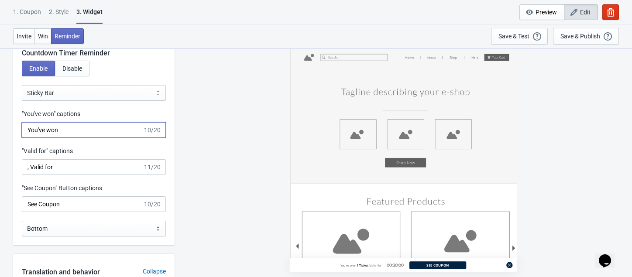
click at [73, 138] on input "You've won" at bounding box center [82, 130] width 121 height 16
type input "Ganaste!!!"
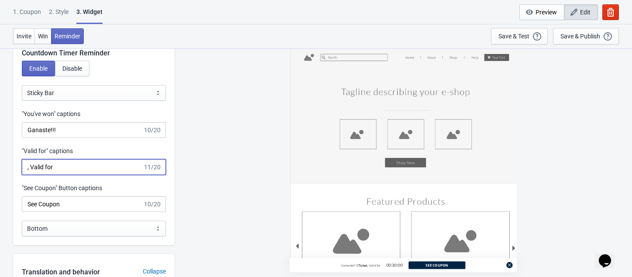
drag, startPoint x: 68, startPoint y: 174, endPoint x: 8, endPoint y: 169, distance: 60.1
type input "Válido por"
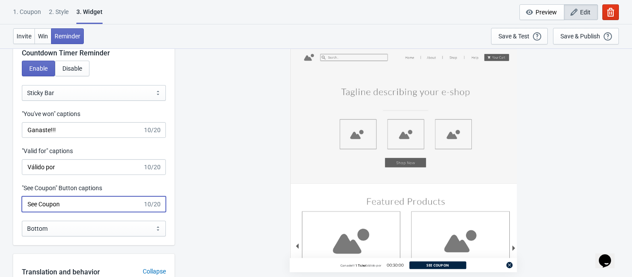
drag, startPoint x: 64, startPoint y: 211, endPoint x: 18, endPoint y: 212, distance: 46.3
click at [18, 212] on div ""See Coupon" Button captions See Coupon 10/20" at bounding box center [94, 198] width 162 height 28
type input "Ver Tickets"
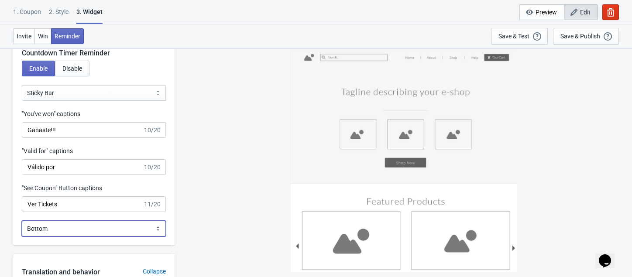
click at [57, 232] on select "Bottom Top" at bounding box center [94, 229] width 144 height 16
click at [22, 227] on select "Bottom Top" at bounding box center [94, 229] width 144 height 16
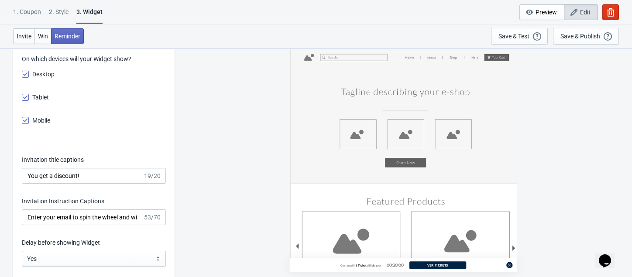
scroll to position [1250, 0]
click at [95, 182] on input "You get a discount!" at bounding box center [82, 176] width 121 height 16
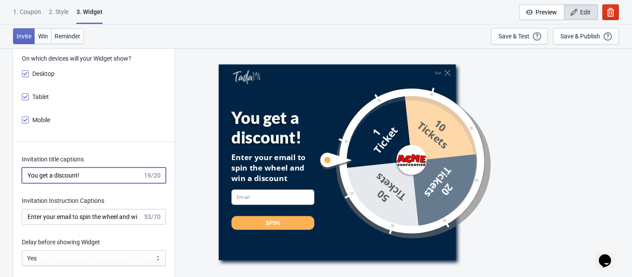
click at [95, 182] on input "You get a discount!" at bounding box center [82, 176] width 121 height 16
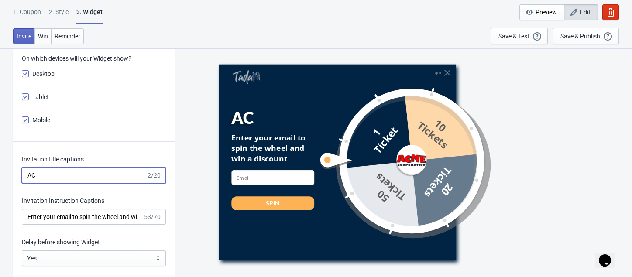
type input "A"
type input "T"
type input "V"
type input "B"
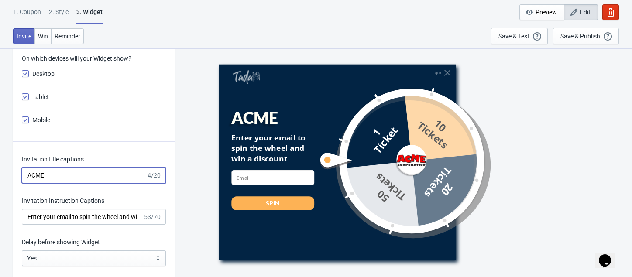
type input "ACME"
click at [255, 146] on div "Enter your email to spin the wheel and win a discount" at bounding box center [273, 148] width 83 height 31
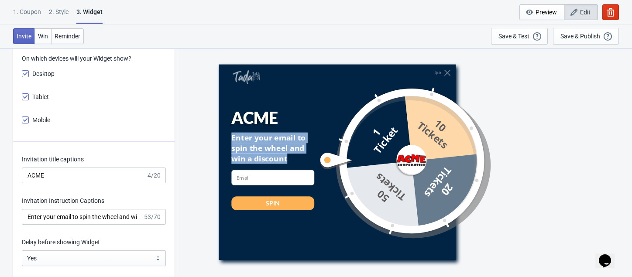
click at [255, 146] on div "Enter your email to spin the wheel and win a discount" at bounding box center [273, 148] width 83 height 31
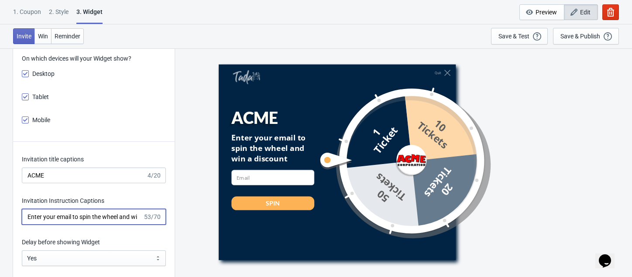
click at [68, 222] on input "Enter your email to spin the wheel and win a discount" at bounding box center [82, 217] width 121 height 16
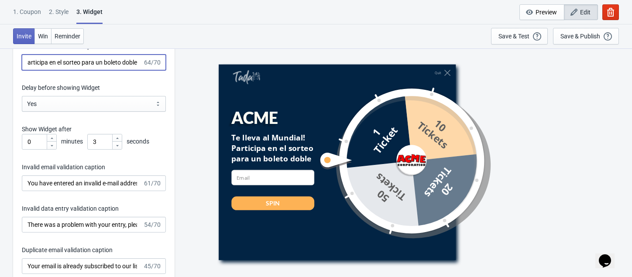
scroll to position [1405, 0]
type input "Te lleva al Mundial! Participa en el sorteo para un boleto doble"
click at [93, 190] on input "You have entered an invalid e-mail address. Please try again." at bounding box center [82, 183] width 121 height 16
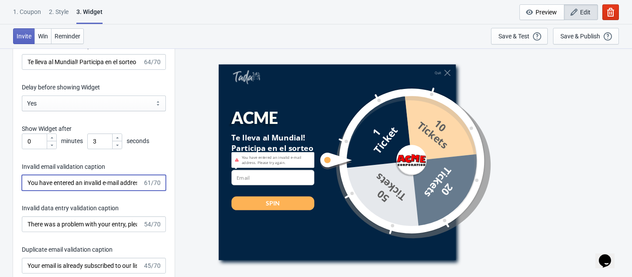
click at [93, 190] on input "You have entered an invalid e-mail address. Please try again." at bounding box center [82, 183] width 121 height 16
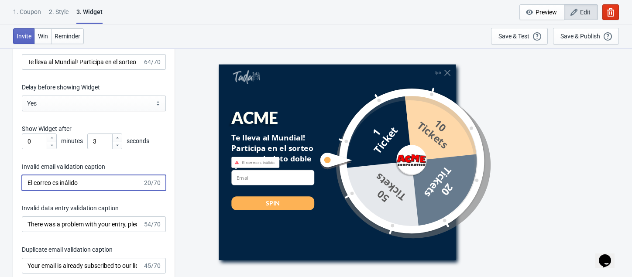
type input "El correo es inálido"
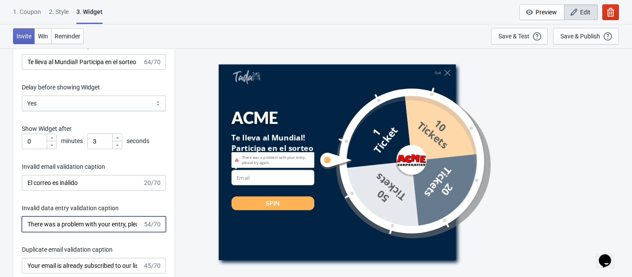
click at [66, 231] on input "There was a problem with your entry, please try again." at bounding box center [82, 225] width 121 height 16
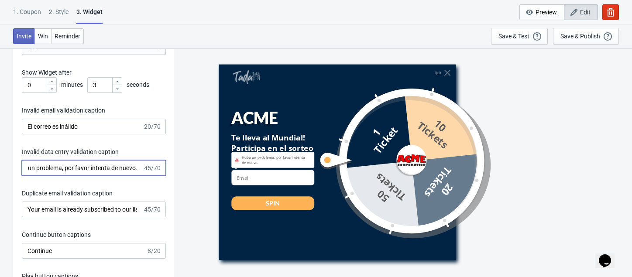
scroll to position [1462, 0]
type input "Hubo un problema, por favor intenta de nuevo."
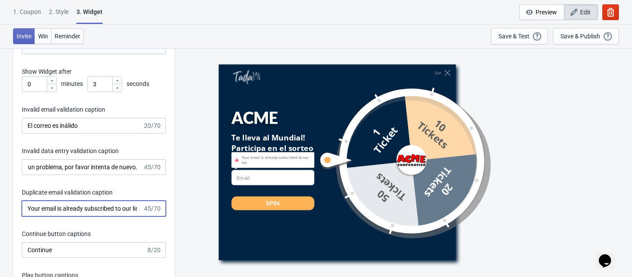
scroll to position [0, 0]
click at [81, 217] on input "Your email is already subscribed to our list." at bounding box center [82, 209] width 121 height 16
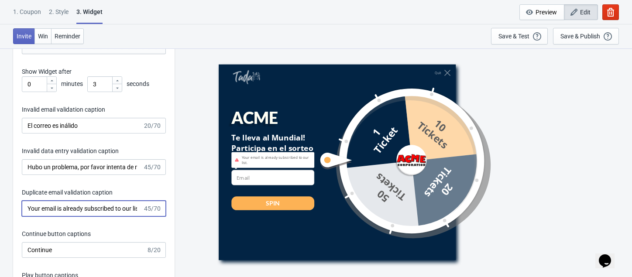
click at [81, 217] on input "Your email is already subscribed to our list." at bounding box center [82, 209] width 121 height 16
type input "Tu correo ya fue resgistrado"
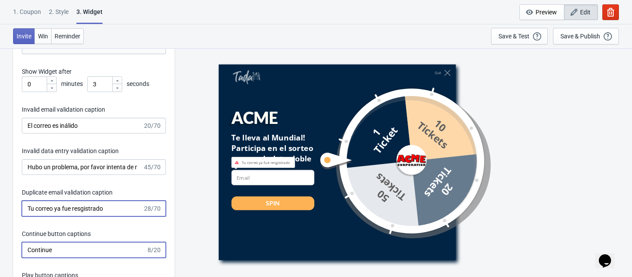
click at [64, 253] on input "Continue" at bounding box center [84, 250] width 124 height 16
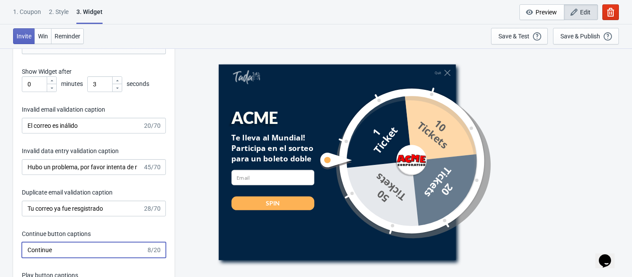
click at [64, 253] on input "Continue" at bounding box center [84, 250] width 124 height 16
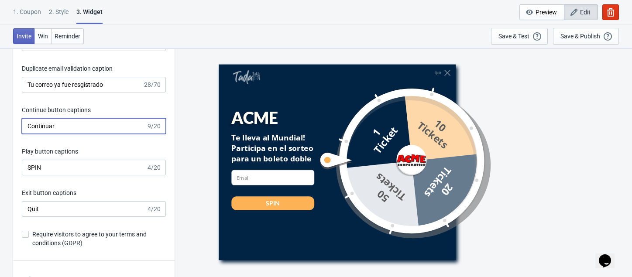
scroll to position [1587, 0]
type input "Continuar"
click at [79, 175] on input "SPIN" at bounding box center [84, 167] width 124 height 16
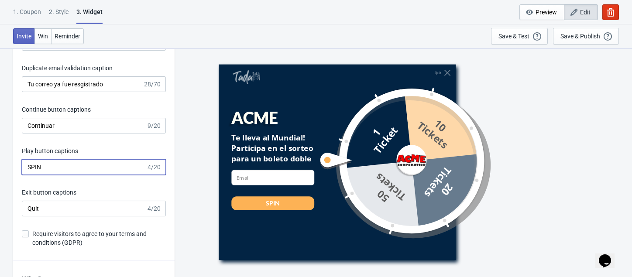
click at [79, 175] on input "SPIN" at bounding box center [84, 167] width 124 height 16
type input "Gira y gana!"
click at [54, 214] on input "Quit" at bounding box center [84, 209] width 124 height 16
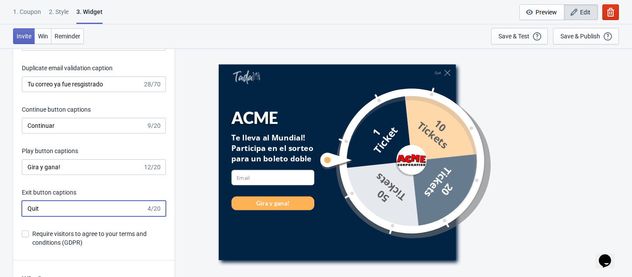
click at [54, 214] on input "Quit" at bounding box center [84, 209] width 124 height 16
type input "Salid"
click at [48, 246] on span "Require visitors to agree to your terms and conditions (GDPR)" at bounding box center [99, 238] width 134 height 17
click at [22, 246] on input "Require visitors to agree to your terms and conditions (GDPR)" at bounding box center [22, 239] width 0 height 16
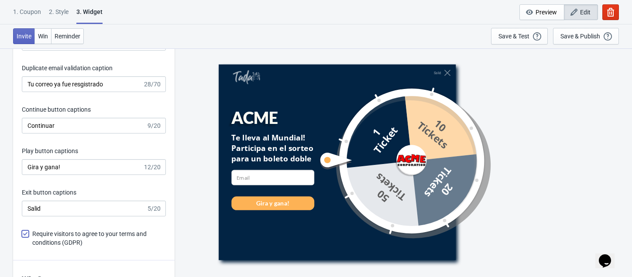
checkbox input "true"
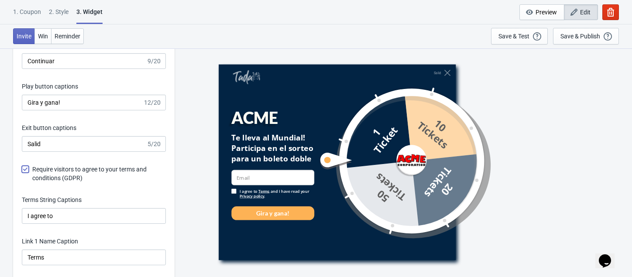
scroll to position [1658, 0]
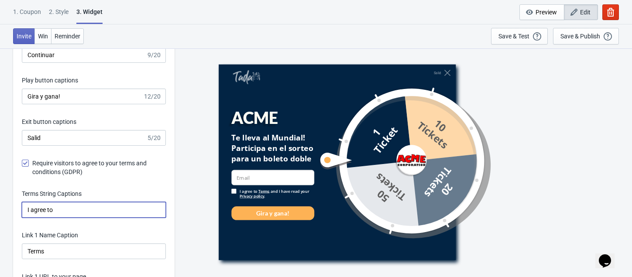
click at [87, 218] on input "I agree to" at bounding box center [94, 210] width 144 height 16
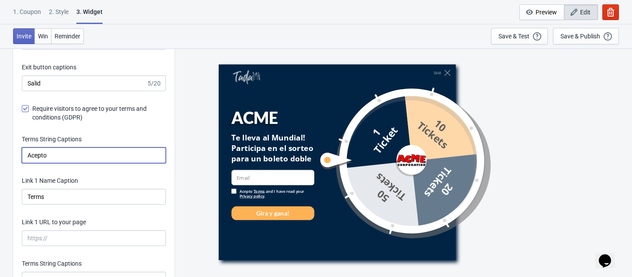
scroll to position [1720, 0]
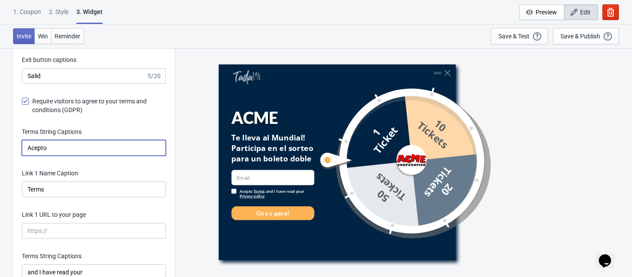
type input "Acepto"
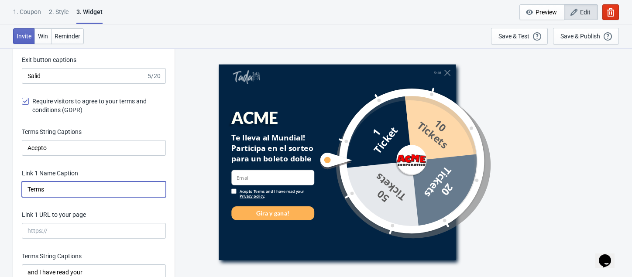
click at [53, 196] on input "Terms" at bounding box center [94, 190] width 144 height 16
drag, startPoint x: 53, startPoint y: 196, endPoint x: 10, endPoint y: 190, distance: 44.0
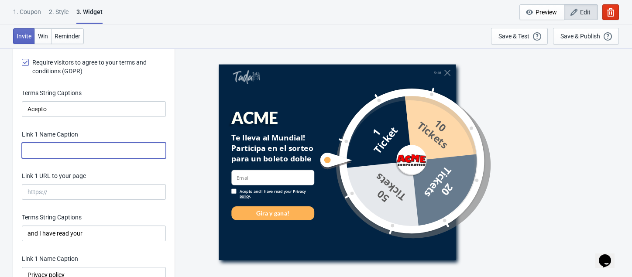
scroll to position [1759, 0]
click at [66, 158] on input "Link 1 Name Caption" at bounding box center [94, 150] width 144 height 16
type input "términos y condiciones"
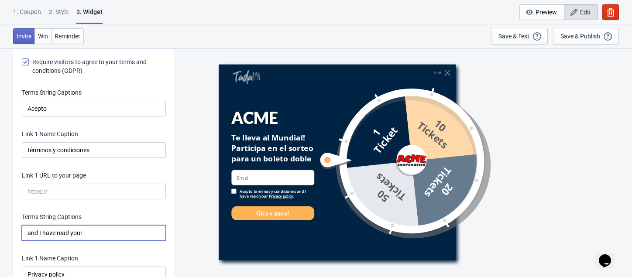
click at [60, 241] on input "and I have read your" at bounding box center [94, 233] width 144 height 16
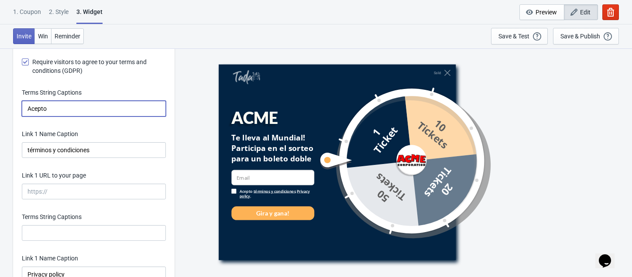
click at [71, 111] on input "Acepto" at bounding box center [94, 109] width 144 height 16
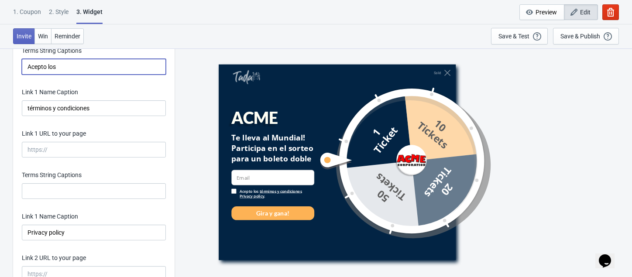
scroll to position [1808, 0]
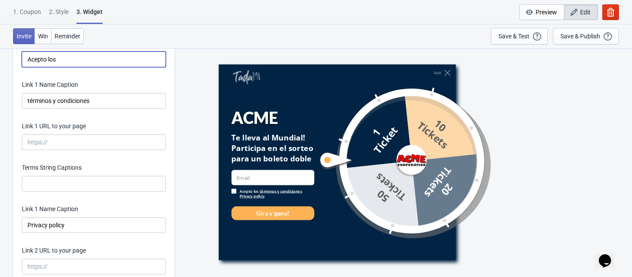
type input "Acepto los"
click at [69, 233] on input "Privacy policy" at bounding box center [94, 226] width 144 height 16
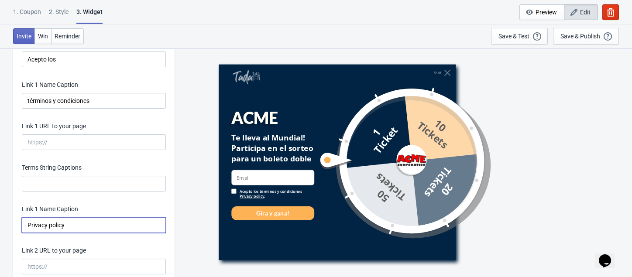
click at [69, 233] on input "Privacy policy" at bounding box center [94, 226] width 144 height 16
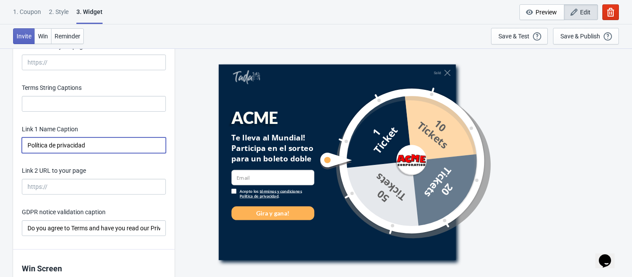
scroll to position [1889, 0]
type input "Política de privacidad"
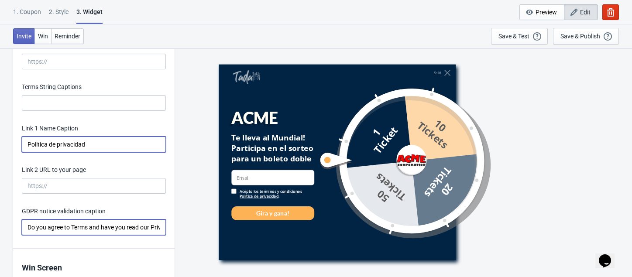
click at [95, 235] on input "Do you agree to Terms and have you read our Privacy policy?" at bounding box center [94, 228] width 144 height 16
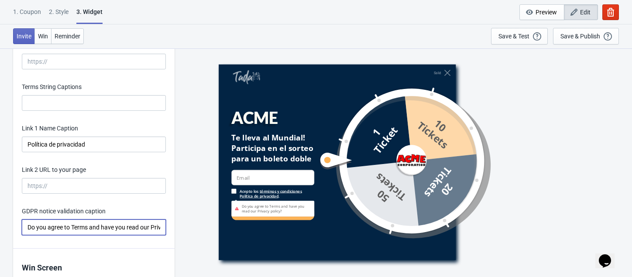
click at [95, 235] on input "Do you agree to Terms and have you read our Privacy policy?" at bounding box center [94, 228] width 144 height 16
type input "E"
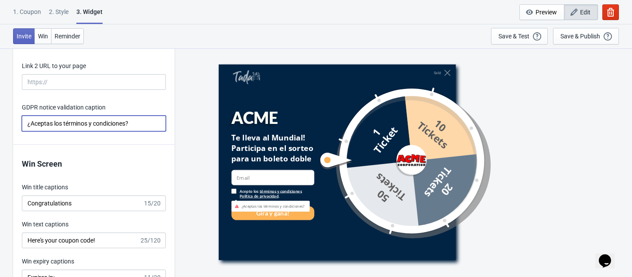
scroll to position [1994, 0]
type input "¿Aceptas los términos y condiciones?"
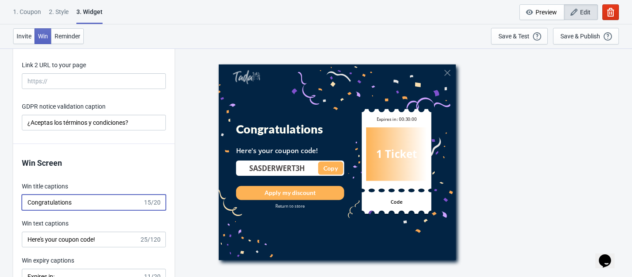
click at [83, 211] on input "Congratulations" at bounding box center [82, 203] width 121 height 16
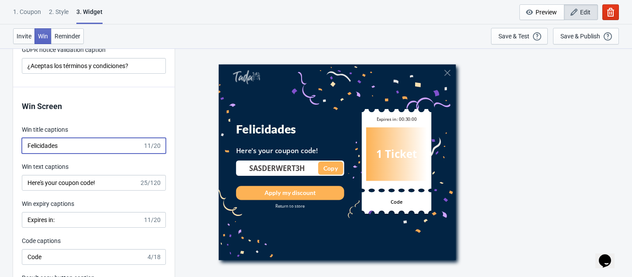
scroll to position [2051, 0]
type input "Felicidades"
click at [97, 190] on input "Here's your coupon code!" at bounding box center [81, 183] width 118 height 16
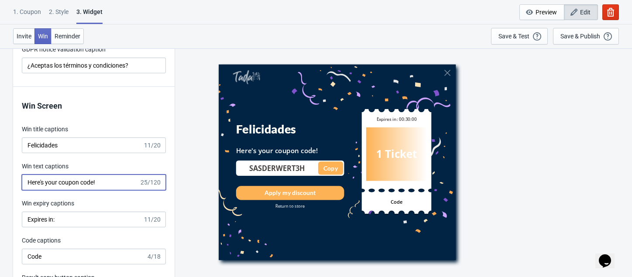
click at [97, 190] on input "Here's your coupon code!" at bounding box center [81, 183] width 118 height 16
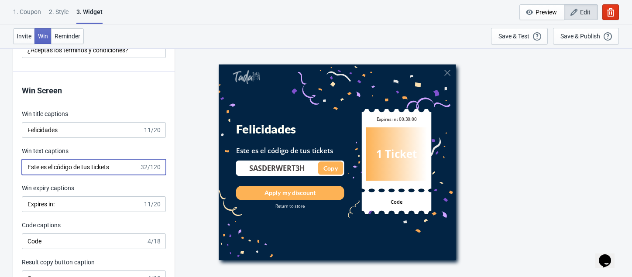
scroll to position [2067, 0]
type input "Este es el código de tus tickets"
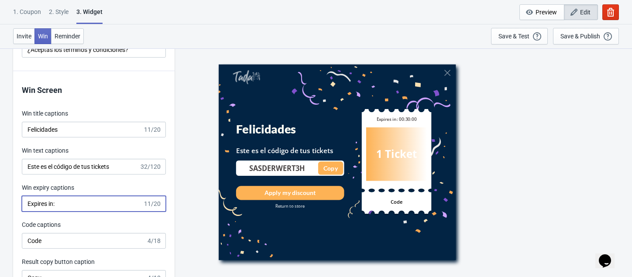
click at [59, 212] on input "Expires in:" at bounding box center [82, 204] width 121 height 16
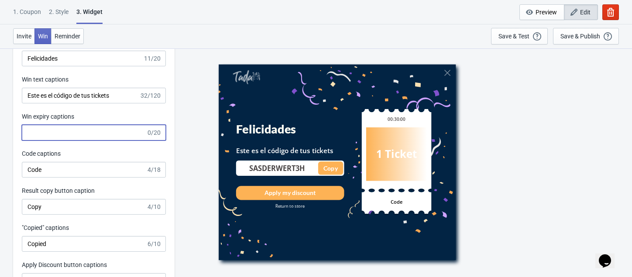
scroll to position [2137, 0]
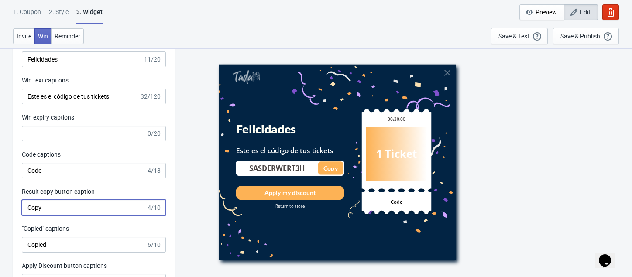
drag, startPoint x: 55, startPoint y: 221, endPoint x: 21, endPoint y: 214, distance: 35.5
click at [21, 214] on div "Win Screen Win title captions Felicidades 11/20 Win text captions Este es el có…" at bounding box center [94, 168] width 162 height 335
type input "Copiar"
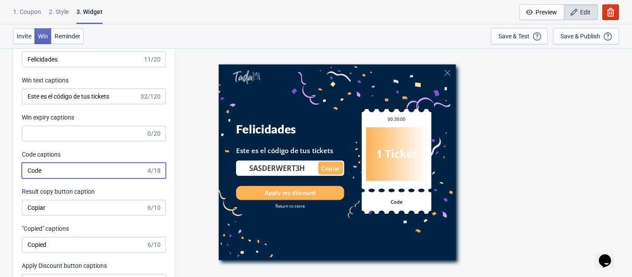
click at [50, 179] on input "Code" at bounding box center [84, 171] width 124 height 16
type input "Código"
click at [55, 252] on input "Copied" at bounding box center [84, 245] width 124 height 16
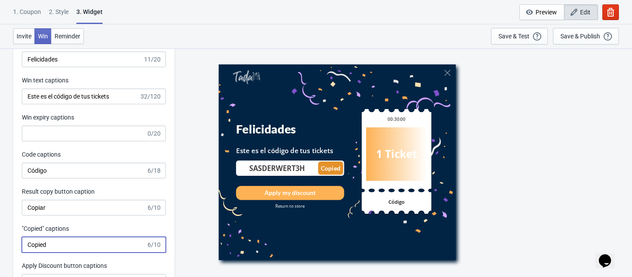
click at [55, 252] on input "Copied" at bounding box center [84, 245] width 124 height 16
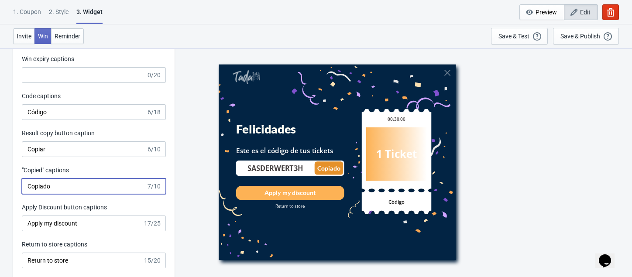
scroll to position [2198, 0]
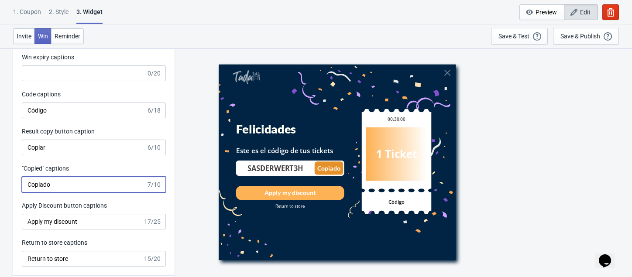
type input "Copiado"
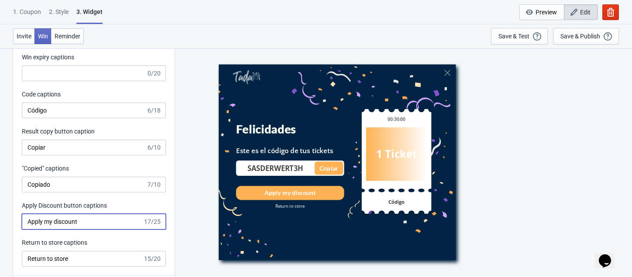
drag, startPoint x: 92, startPoint y: 233, endPoint x: 14, endPoint y: 230, distance: 77.8
click at [14, 230] on div "Win Screen Win title captions Felicidades 11/20 Win text captions Este es el có…" at bounding box center [94, 108] width 162 height 335
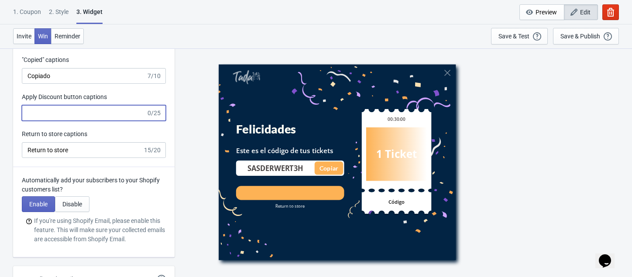
scroll to position [2307, 0]
click at [71, 157] on input "Return to store" at bounding box center [82, 150] width 121 height 16
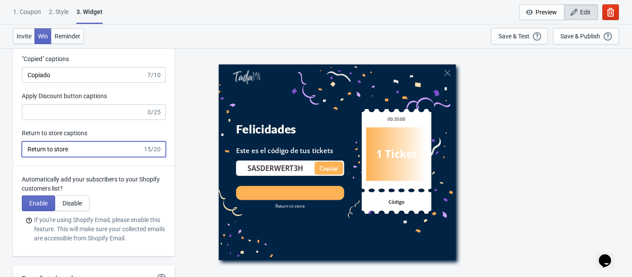
click at [71, 157] on input "Return to store" at bounding box center [82, 150] width 121 height 16
type input "Regresar"
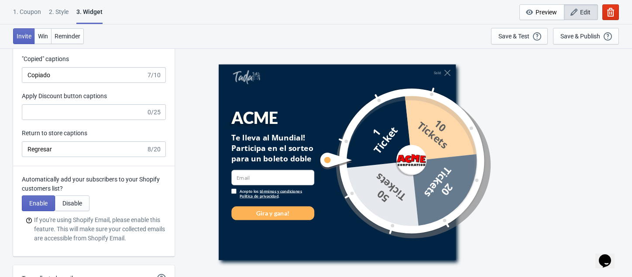
click at [167, 216] on div "Automatically add your subscribers to your Shopify customers list? Enable Disab…" at bounding box center [94, 211] width 162 height 90
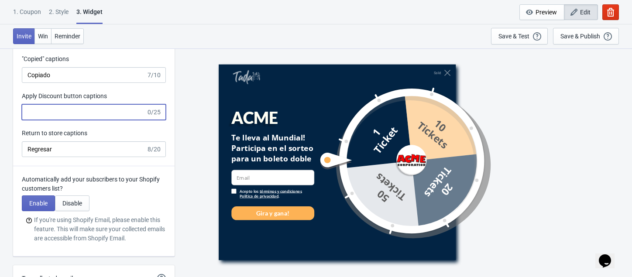
click at [90, 120] on input "Apply Discount button captions" at bounding box center [84, 112] width 124 height 16
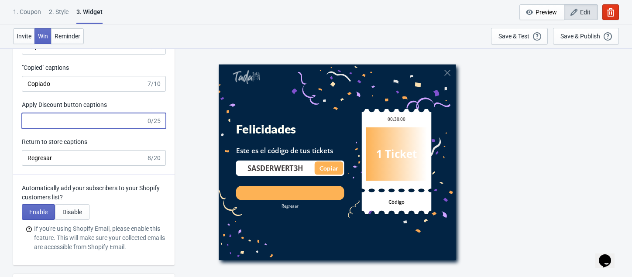
scroll to position [2299, 0]
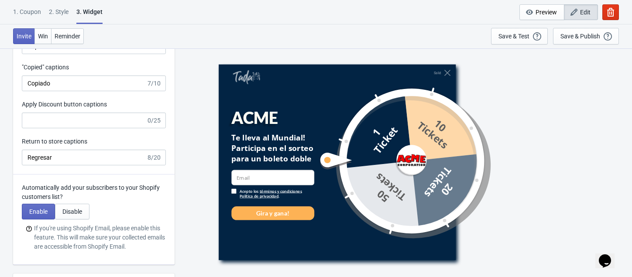
click at [582, 10] on span "Edit" at bounding box center [586, 12] width 10 height 7
click at [68, 128] on input "Apply Discount button captions" at bounding box center [84, 121] width 124 height 16
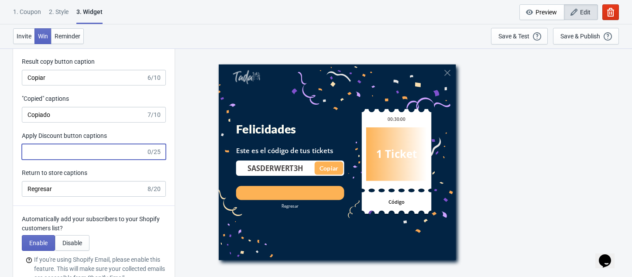
scroll to position [2257, 0]
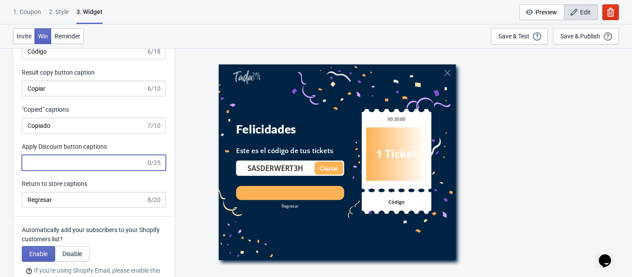
click at [69, 171] on input "Apply Discount button captions" at bounding box center [84, 163] width 124 height 16
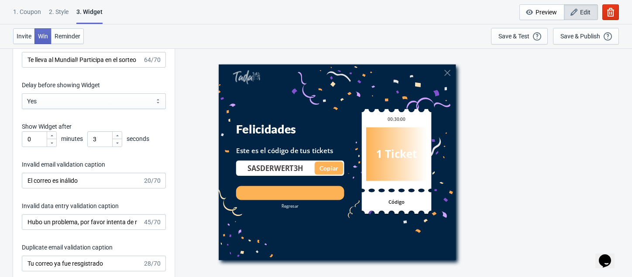
scroll to position [1407, 0]
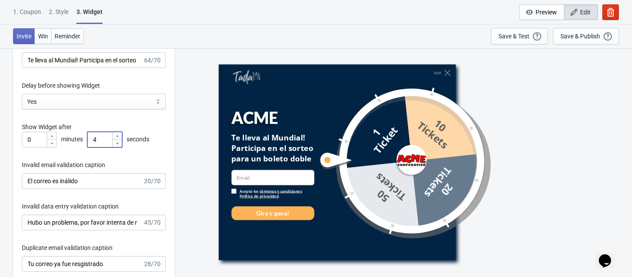
click at [117, 139] on icon at bounding box center [117, 136] width 5 height 5
click at [118, 146] on icon at bounding box center [117, 143] width 5 height 5
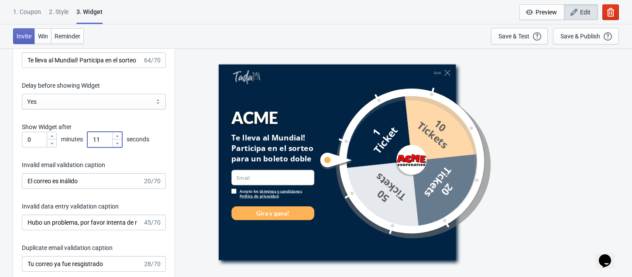
type input "9"
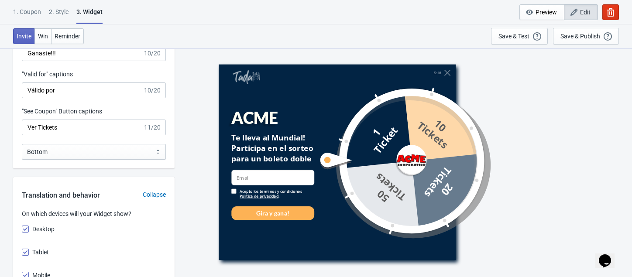
scroll to position [1094, 0]
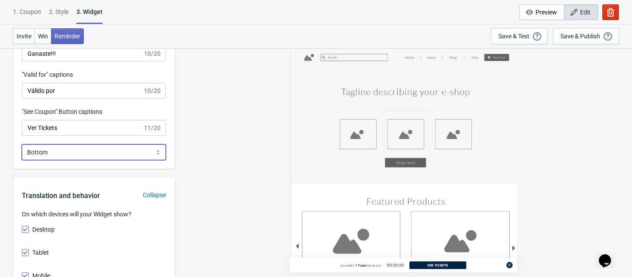
click at [139, 160] on select "Bottom Top" at bounding box center [94, 153] width 144 height 16
click at [22, 150] on select "Bottom Top" at bounding box center [94, 153] width 144 height 16
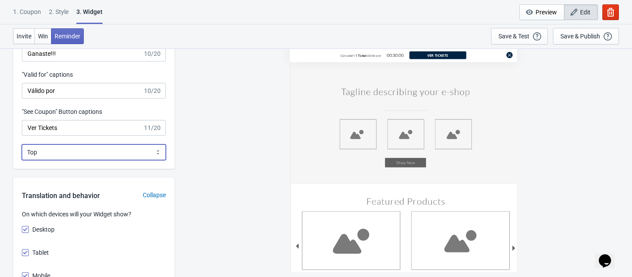
click at [151, 160] on select "Bottom Top" at bounding box center [94, 153] width 144 height 16
select select "0"
click at [22, 150] on select "Bottom Top" at bounding box center [94, 153] width 144 height 16
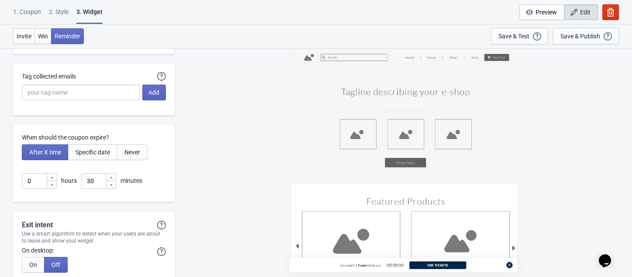
scroll to position [2510, 0]
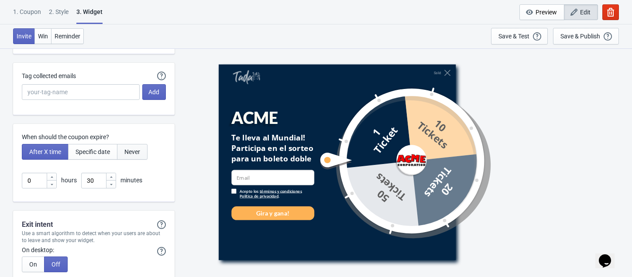
click at [144, 160] on button "Never" at bounding box center [132, 152] width 31 height 16
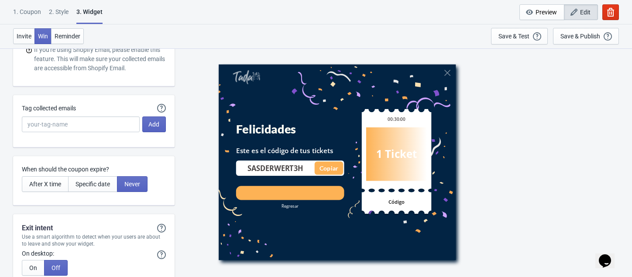
scroll to position [2440, 0]
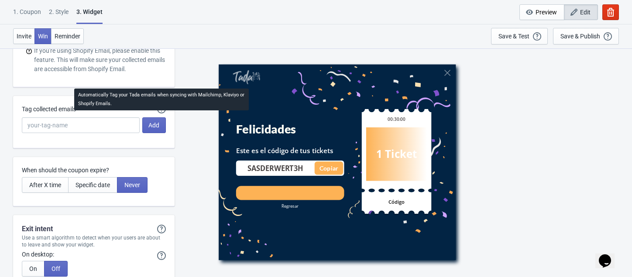
click at [162, 114] on icon at bounding box center [161, 109] width 9 height 9
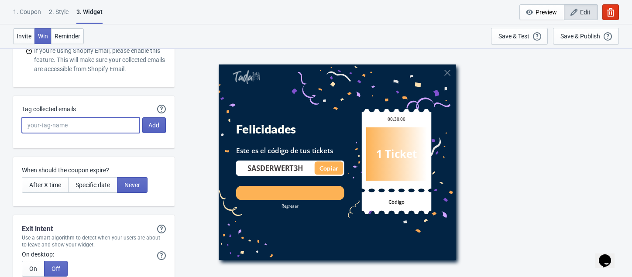
drag, startPoint x: 84, startPoint y: 145, endPoint x: 73, endPoint y: 138, distance: 12.5
click at [73, 135] on div "Automatically Tag your Tada emails when syncing with Mailchimp, Klaviyo or Shop…" at bounding box center [94, 120] width 144 height 30
click at [73, 133] on input "Tag collected emails" at bounding box center [81, 126] width 118 height 16
type input "acme"
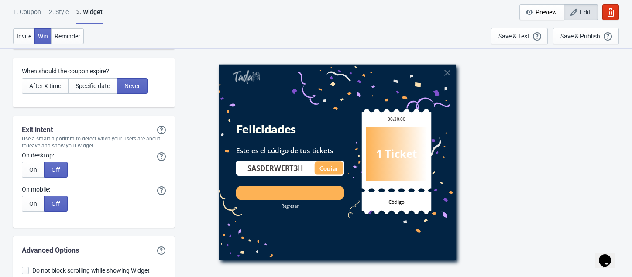
scroll to position [2539, 0]
click at [31, 173] on span "On" at bounding box center [33, 169] width 8 height 7
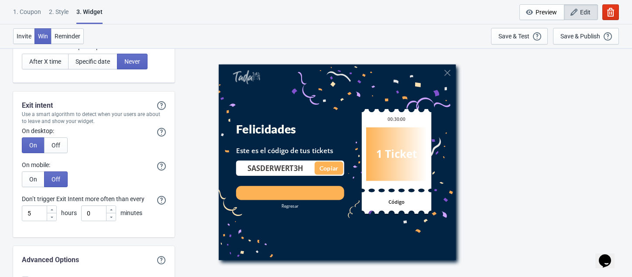
scroll to position [2578, 0]
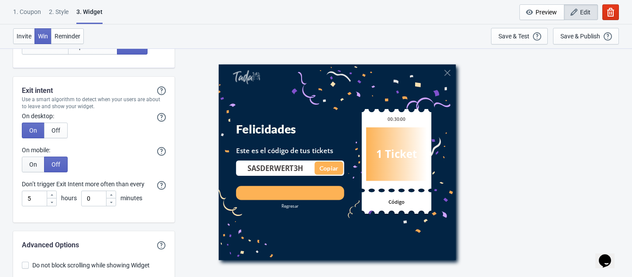
click at [35, 168] on span "On" at bounding box center [33, 164] width 8 height 7
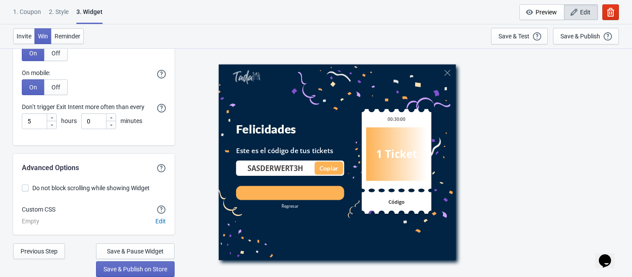
scroll to position [2667, 0]
click at [161, 220] on span "Edit" at bounding box center [161, 221] width 10 height 7
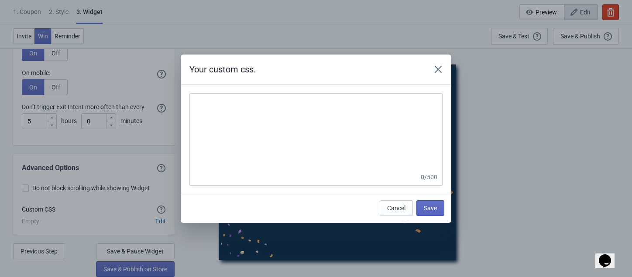
scroll to position [0, 0]
click at [437, 69] on icon "Close" at bounding box center [438, 69] width 9 height 9
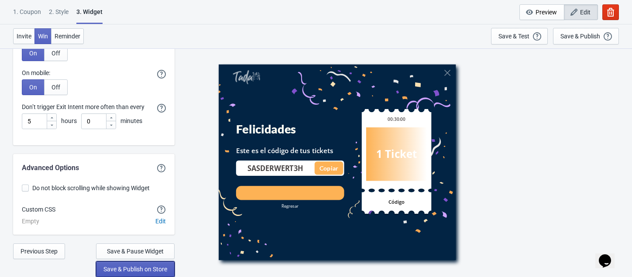
click at [104, 269] on span "Save & Publish on Store" at bounding box center [136, 269] width 64 height 7
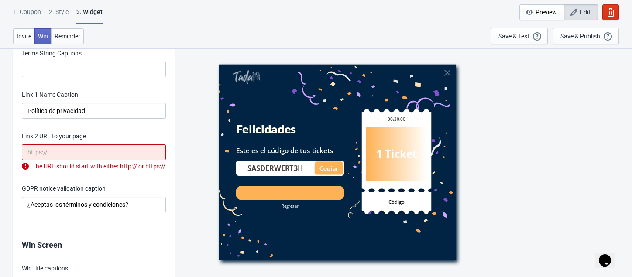
scroll to position [1896, 0]
click at [95, 161] on input "Link 2 URL to your page" at bounding box center [94, 153] width 144 height 16
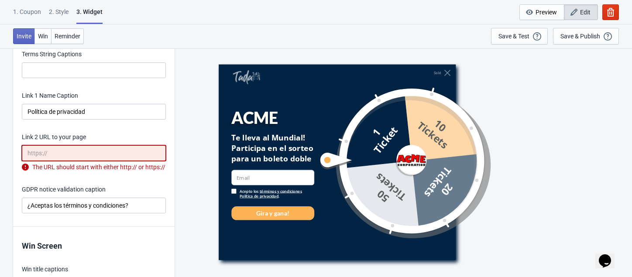
click at [81, 159] on input "Link 2 URL to your page" at bounding box center [94, 153] width 144 height 16
paste input "[URL][DOMAIN_NAME]"
type input "[URL][DOMAIN_NAME]"
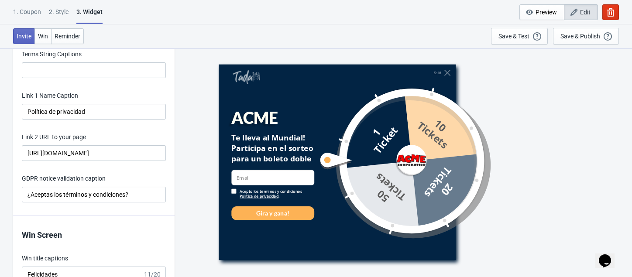
click at [184, 145] on div "Salid ACME Te lleva al Mundial! Participa en el sorteo para un boleto doble ema…" at bounding box center [403, 162] width 449 height 229
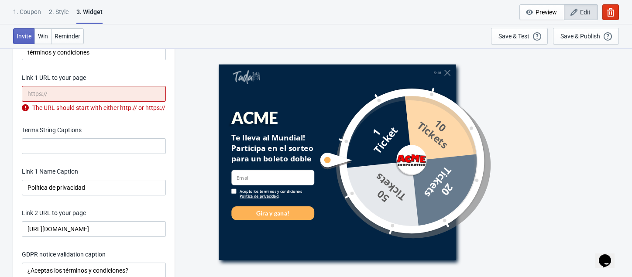
scroll to position [1802, 0]
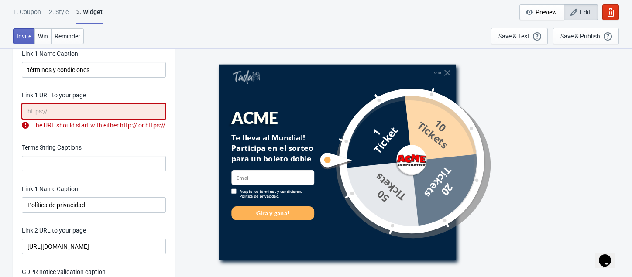
click at [115, 118] on input "Link 1 URL to your page" at bounding box center [94, 112] width 144 height 16
paste input "[URL][DOMAIN_NAME]"
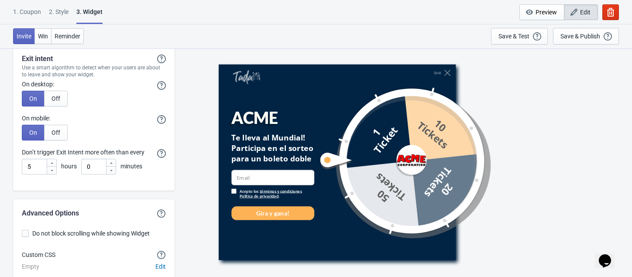
scroll to position [2678, 0]
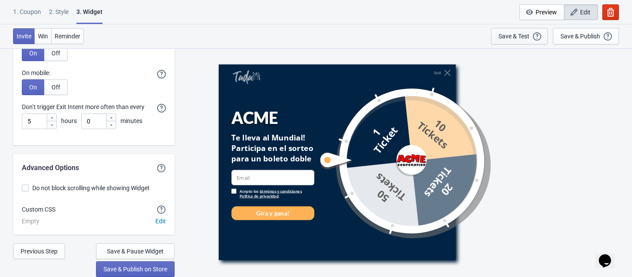
type input "[URL][DOMAIN_NAME]"
click at [516, 35] on div "Save & Test" at bounding box center [514, 36] width 31 height 7
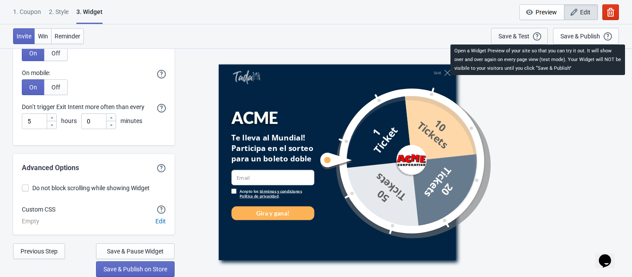
click at [538, 36] on icon "button" at bounding box center [537, 36] width 8 height 8
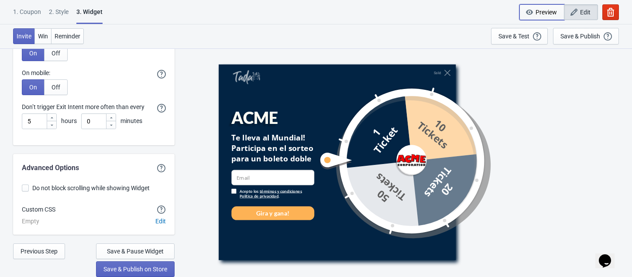
click at [538, 11] on span "Preview" at bounding box center [546, 12] width 21 height 7
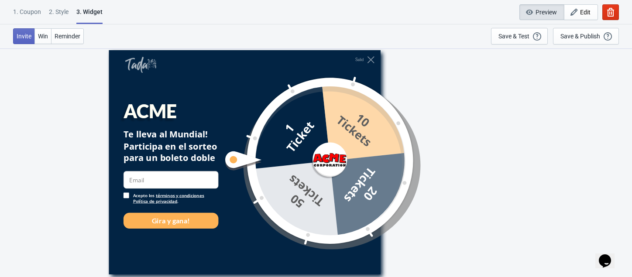
scroll to position [48, 0]
click at [514, 38] on div "Save & Test" at bounding box center [514, 36] width 31 height 7
click at [575, 14] on icon "button" at bounding box center [574, 12] width 9 height 9
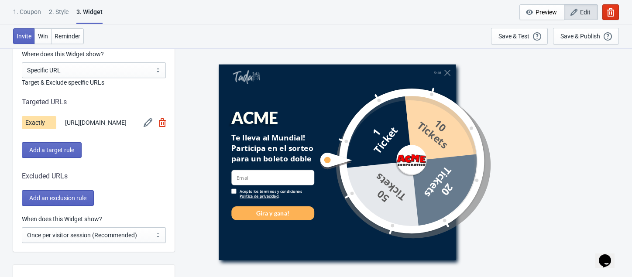
scroll to position [712, 0]
click at [152, 121] on img at bounding box center [148, 122] width 9 height 9
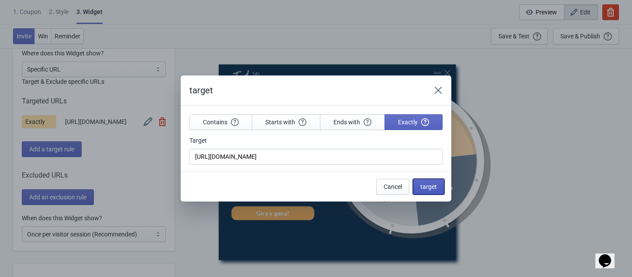
click at [423, 190] on span "target" at bounding box center [429, 186] width 17 height 7
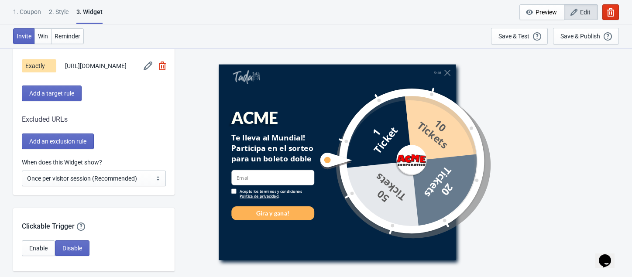
scroll to position [770, 0]
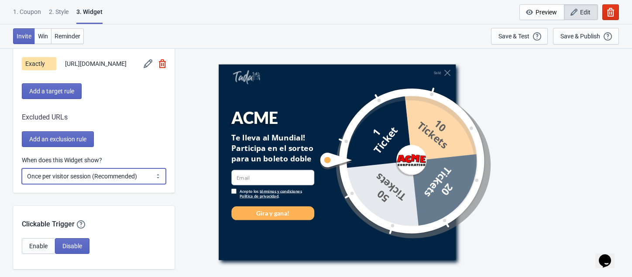
click at [92, 181] on select "Every new visit of page Once every period of time Once per visitor session (Rec…" at bounding box center [94, 177] width 144 height 16
select select "every"
click at [22, 173] on select "Every new visit of page Once every period of time Once per visitor session (Rec…" at bounding box center [94, 177] width 144 height 16
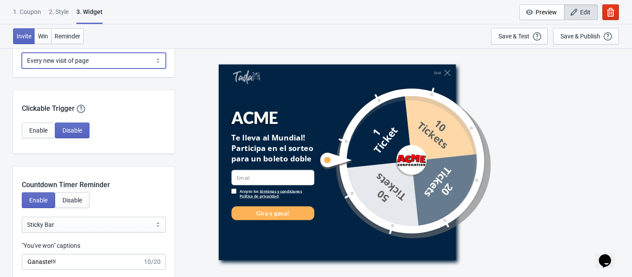
scroll to position [884, 0]
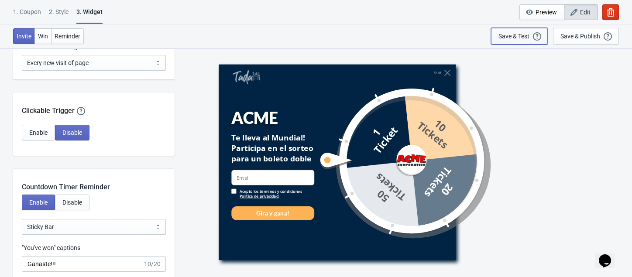
click at [522, 35] on div "Save & Test" at bounding box center [514, 36] width 31 height 7
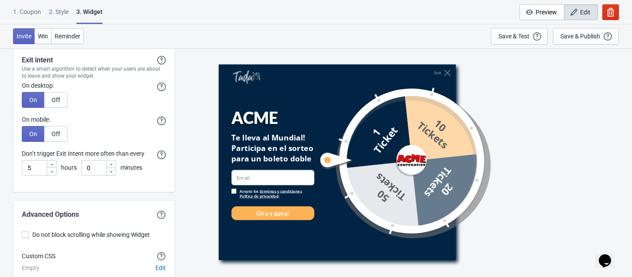
scroll to position [2667, 0]
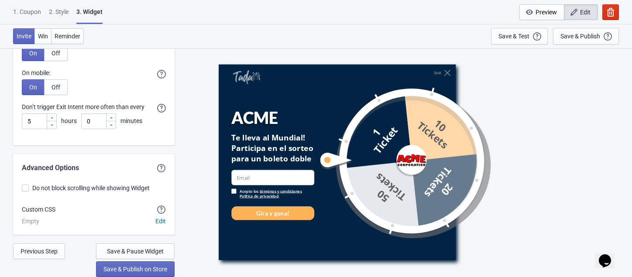
click at [27, 188] on span at bounding box center [25, 188] width 7 height 7
click at [22, 188] on input "Do not block scrolling while showing Widget" at bounding box center [22, 193] width 0 height 16
checkbox input "true"
click at [152, 266] on span "Save & Publish on Store" at bounding box center [136, 269] width 64 height 7
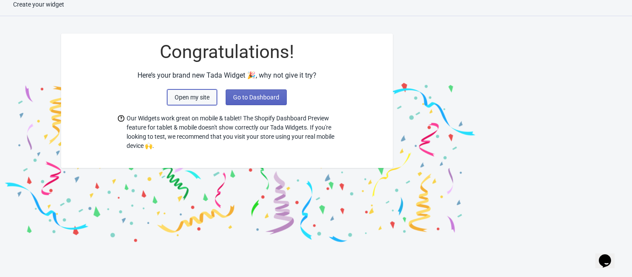
click at [210, 96] on button "Open my site" at bounding box center [192, 98] width 50 height 16
click at [258, 98] on span "Go to Dashboard" at bounding box center [256, 97] width 46 height 7
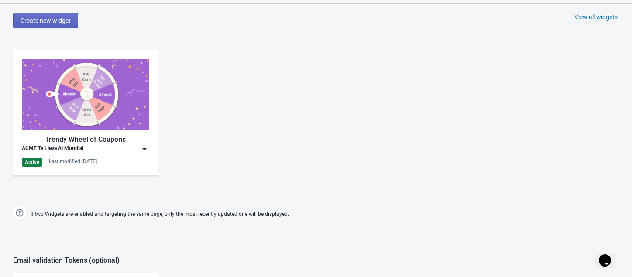
scroll to position [459, 0]
click at [127, 90] on img at bounding box center [85, 94] width 127 height 71
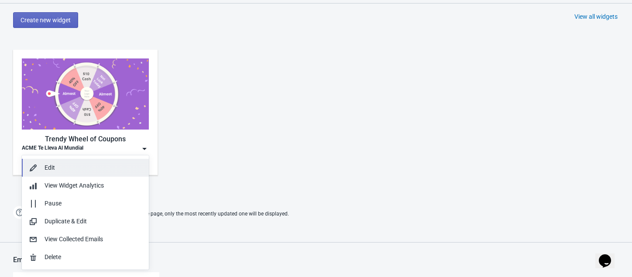
click at [47, 162] on button "Edit" at bounding box center [85, 168] width 127 height 18
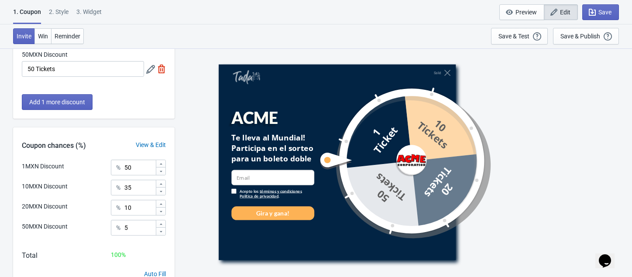
scroll to position [189, 0]
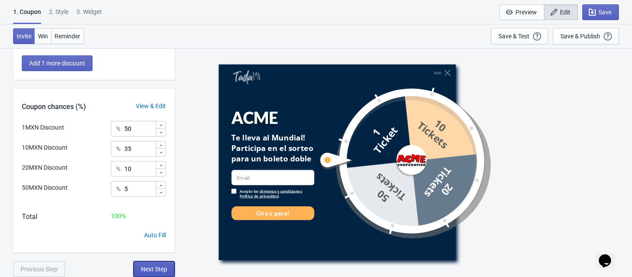
click at [162, 270] on span "Next Step" at bounding box center [154, 269] width 26 height 7
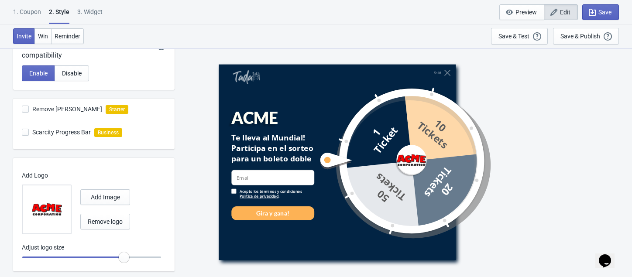
scroll to position [286, 0]
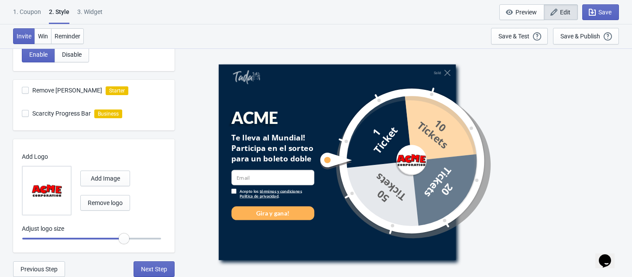
radio input "true"
type input "0.95"
radio input "true"
type input "0.9"
radio input "true"
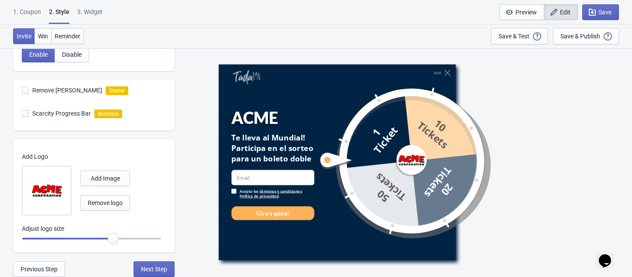
type input "0.85"
radio input "true"
type input "0.8"
radio input "true"
type input "0.75"
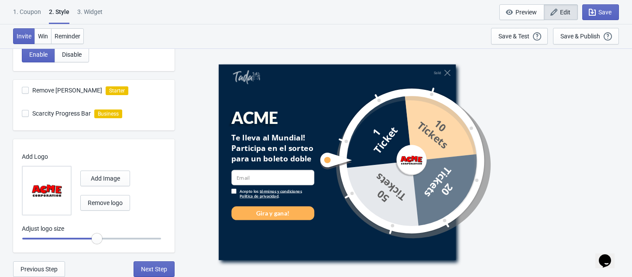
radio input "true"
drag, startPoint x: 125, startPoint y: 240, endPoint x: 90, endPoint y: 243, distance: 35.5
type input "0.7"
click at [90, 243] on input "range" at bounding box center [92, 239] width 140 height 16
click at [156, 270] on span "Next Step" at bounding box center [154, 269] width 26 height 7
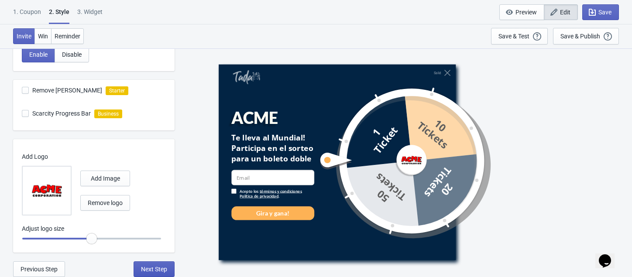
select select "specificURL"
select select "1"
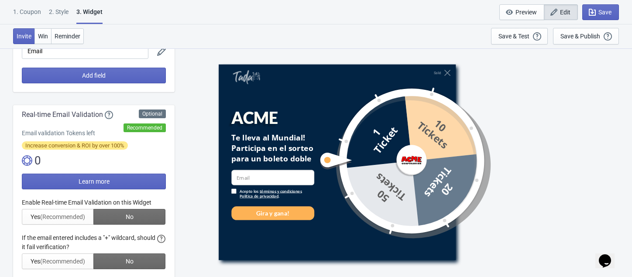
scroll to position [112, 0]
click at [122, 215] on div at bounding box center [94, 257] width 144 height 116
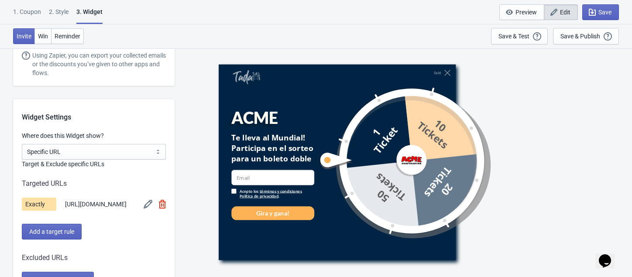
scroll to position [630, 0]
click at [122, 153] on select "All Pages All Product Pages All Blog Pages All Static Pages Specific Product(s)…" at bounding box center [94, 152] width 144 height 16
click at [135, 235] on div "Add a target rule" at bounding box center [94, 232] width 144 height 16
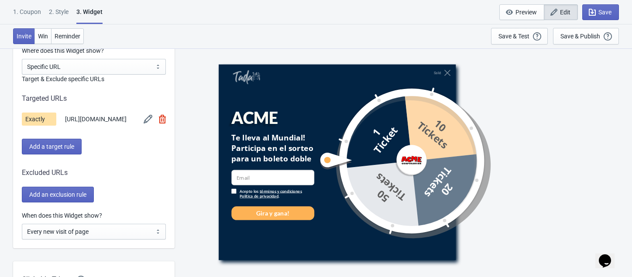
scroll to position [714, 0]
click at [138, 235] on select "Every new visit of page Once every period of time Once per visitor session (Rec…" at bounding box center [94, 233] width 144 height 16
click at [22, 230] on select "Every new visit of page Once every period of time Once per visitor session (Rec…" at bounding box center [94, 233] width 144 height 16
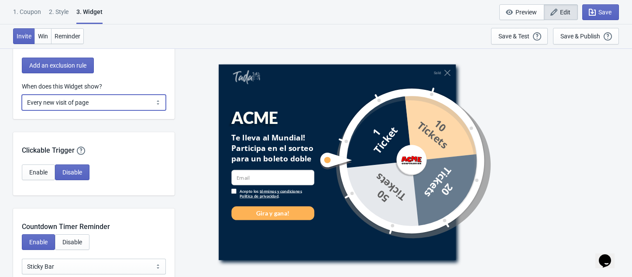
scroll to position [848, 0]
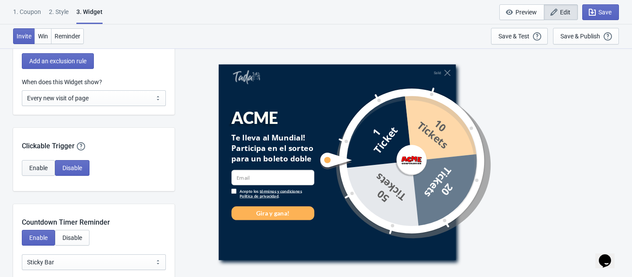
click at [38, 169] on span "Enable" at bounding box center [38, 168] width 18 height 7
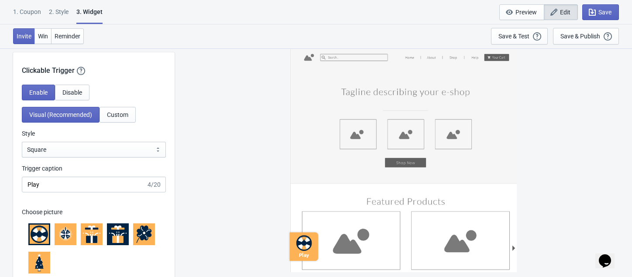
scroll to position [926, 0]
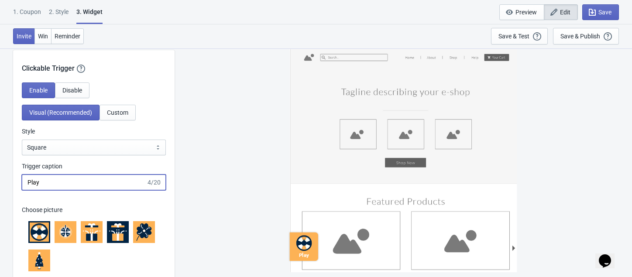
click at [71, 186] on input "Play" at bounding box center [84, 183] width 124 height 16
type input "Jugar"
click at [205, 157] on div "Jugar" at bounding box center [403, 162] width 449 height 229
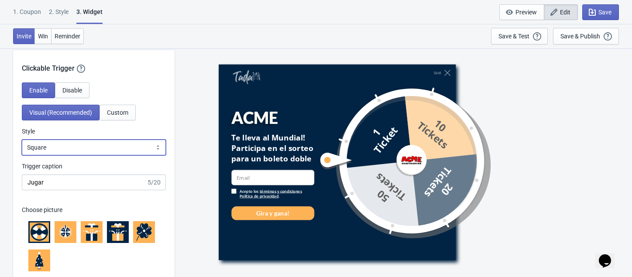
click at [95, 153] on select "Square Circle Tab" at bounding box center [94, 148] width 144 height 16
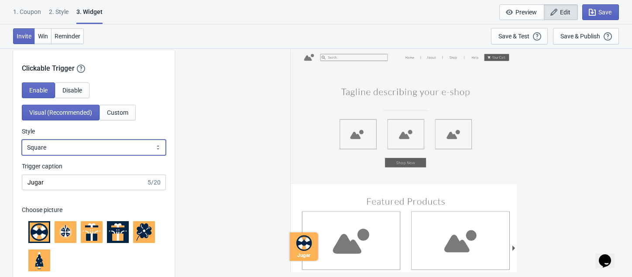
click at [22, 145] on select "Square Circle Tab" at bounding box center [94, 148] width 144 height 16
click at [92, 150] on select "Square Circle Tab" at bounding box center [94, 148] width 144 height 16
select select "tab"
click at [22, 145] on select "Square Circle Tab" at bounding box center [94, 148] width 144 height 16
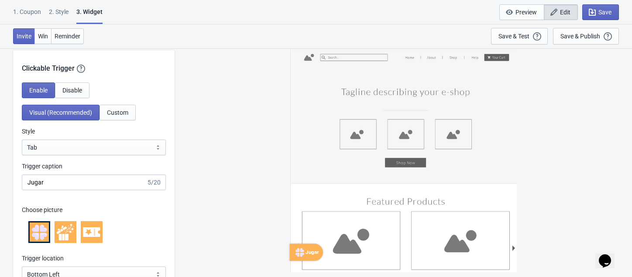
click at [87, 235] on icon at bounding box center [91, 233] width 17 height 10
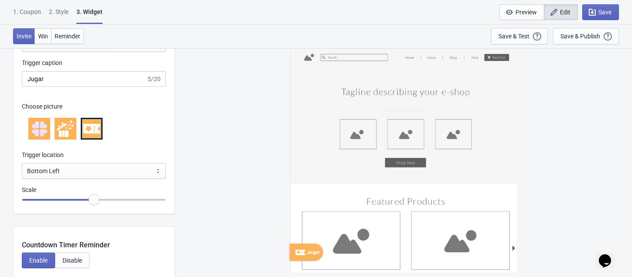
scroll to position [1031, 0]
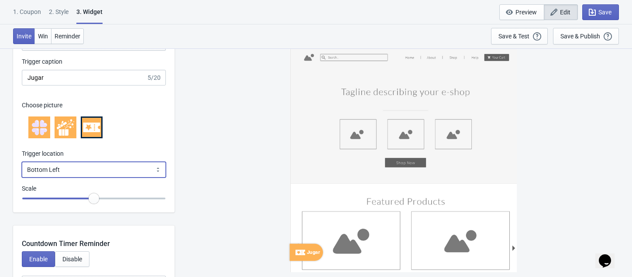
click at [132, 175] on select "Bottom Left Bottom Right Middle Left Middle Right Top Left Top Right" at bounding box center [94, 170] width 144 height 16
click at [204, 181] on div "Jugar" at bounding box center [403, 162] width 449 height 229
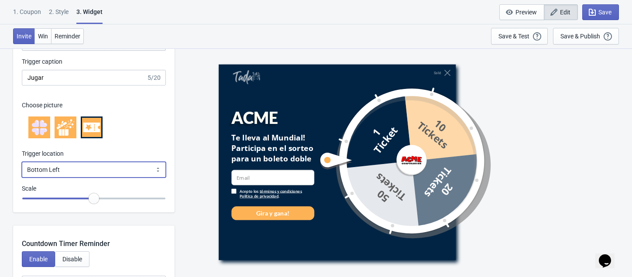
click at [99, 173] on select "Bottom Left Bottom Right Middle Left Middle Right Top Left Top Right" at bounding box center [94, 170] width 144 height 16
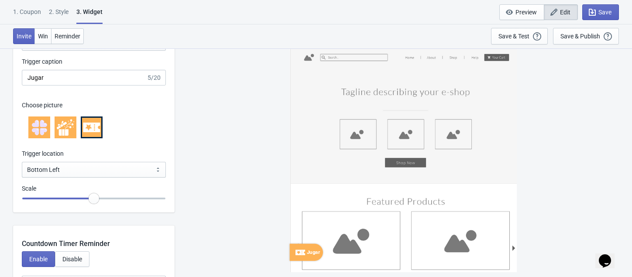
click at [149, 145] on div at bounding box center [94, 127] width 144 height 35
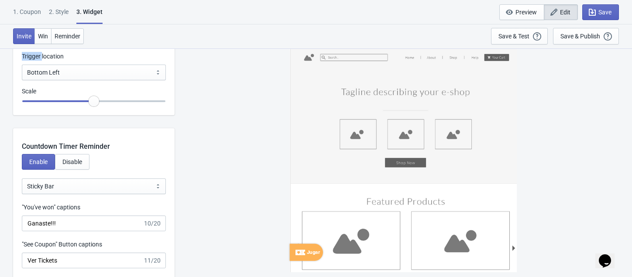
scroll to position [1138, 0]
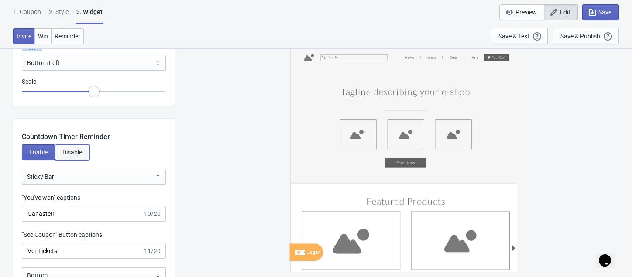
click at [75, 154] on span "Disable" at bounding box center [72, 152] width 20 height 7
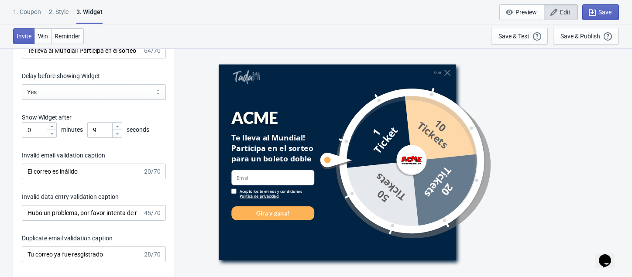
scroll to position [1462, 0]
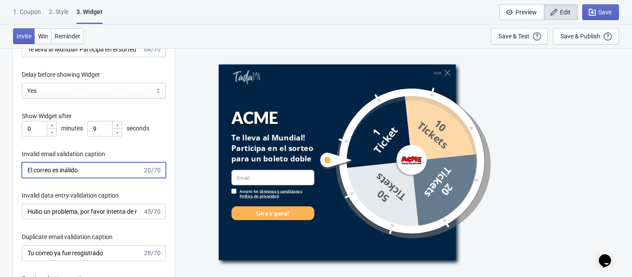
click at [66, 176] on input "El correo es inálido" at bounding box center [82, 170] width 121 height 16
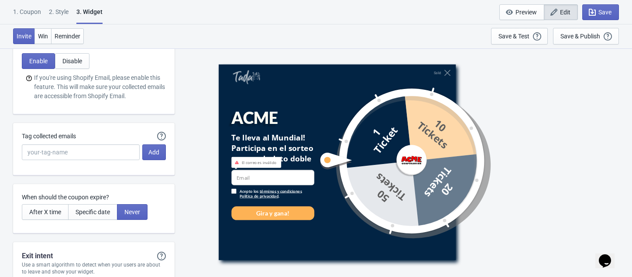
scroll to position [2503, 0]
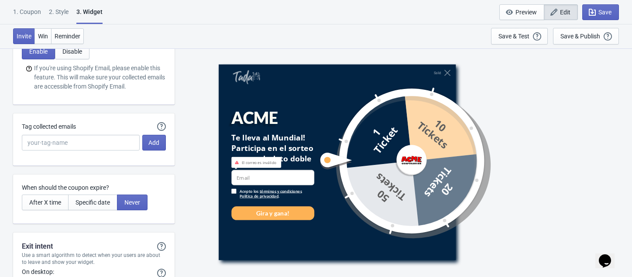
type input "El correo es inválido"
click at [76, 151] on input "Tag collected emails" at bounding box center [81, 143] width 118 height 16
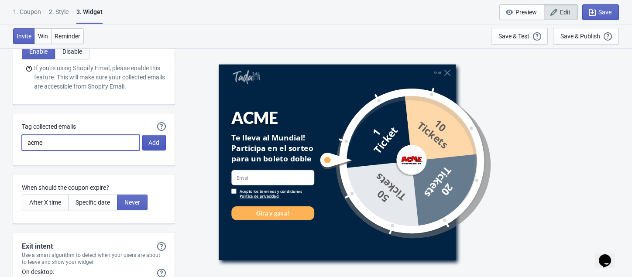
type input "acme"
click at [158, 146] on span "Add" at bounding box center [154, 142] width 11 height 7
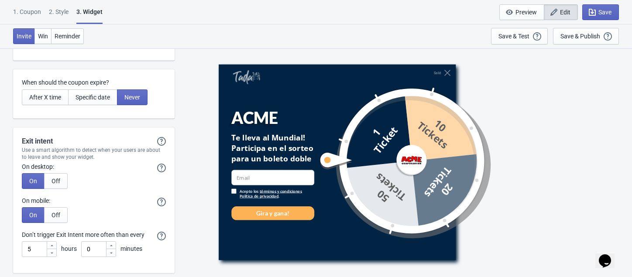
scroll to position [2629, 0]
click at [29, 183] on span "On" at bounding box center [33, 179] width 8 height 7
drag, startPoint x: 38, startPoint y: 259, endPoint x: 21, endPoint y: 257, distance: 16.7
click at [21, 256] on div "Don’t trigger Exit Intent more often than every If you enter 5 hours in the fie…" at bounding box center [94, 242] width 162 height 27
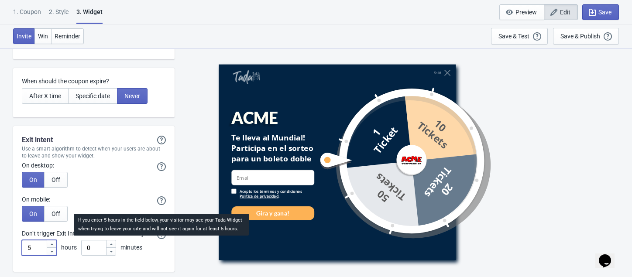
click at [158, 239] on icon at bounding box center [161, 235] width 9 height 9
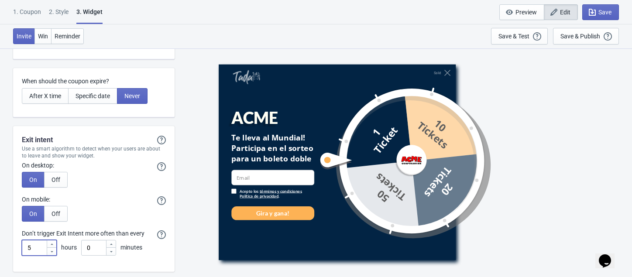
drag, startPoint x: 39, startPoint y: 256, endPoint x: 23, endPoint y: 256, distance: 16.6
click at [23, 256] on input "5" at bounding box center [34, 248] width 24 height 16
drag, startPoint x: 28, startPoint y: 258, endPoint x: 51, endPoint y: 253, distance: 22.8
click at [51, 253] on div "1" at bounding box center [39, 248] width 35 height 16
drag, startPoint x: 36, startPoint y: 258, endPoint x: 22, endPoint y: 256, distance: 14.2
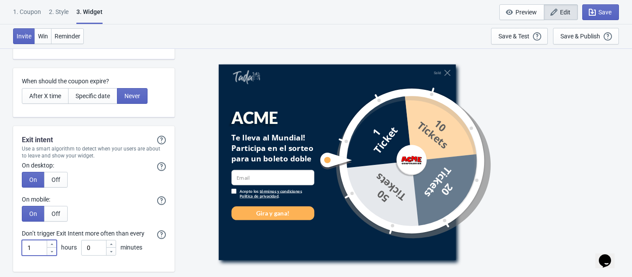
click at [22, 256] on input "1" at bounding box center [34, 248] width 24 height 16
type input "0"
drag, startPoint x: 89, startPoint y: 259, endPoint x: 79, endPoint y: 257, distance: 10.3
click at [79, 256] on div "0 hours 0 minutes" at bounding box center [94, 248] width 144 height 16
type input "1"
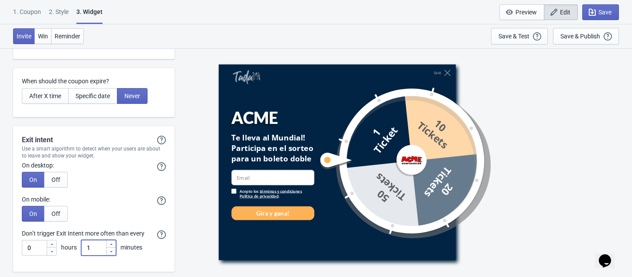
click at [117, 222] on div "On Off" at bounding box center [94, 214] width 144 height 16
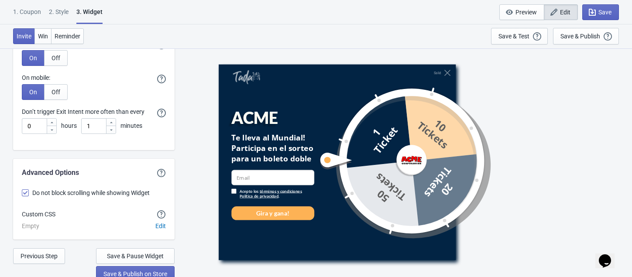
scroll to position [2767, 0]
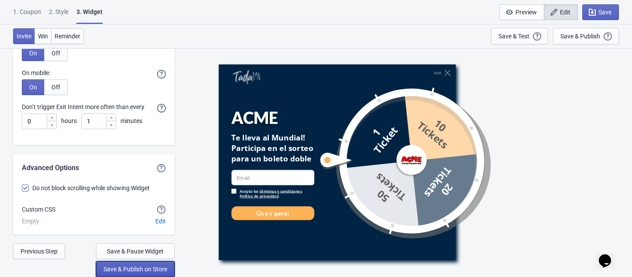
click at [149, 266] on span "Save & Publish on Store" at bounding box center [136, 269] width 64 height 7
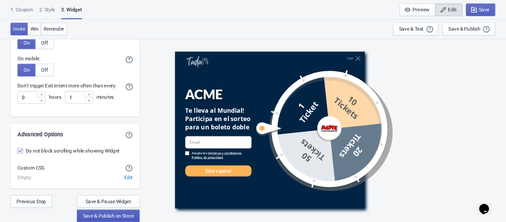
scroll to position [9, 0]
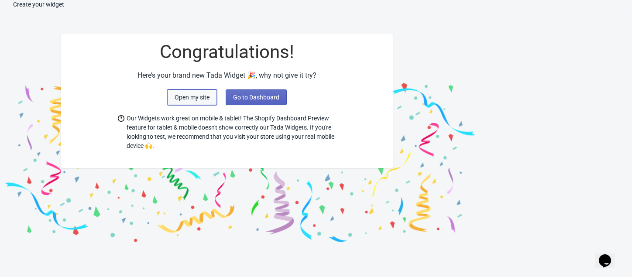
click at [188, 100] on span "Open my site" at bounding box center [192, 97] width 35 height 7
click at [252, 95] on span "Go to Dashboard" at bounding box center [256, 97] width 46 height 7
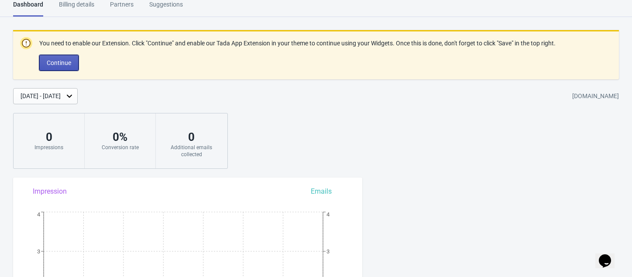
click at [74, 59] on button "Continue" at bounding box center [58, 63] width 39 height 16
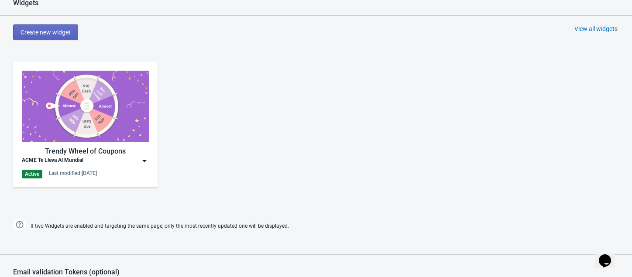
scroll to position [385, 0]
click at [66, 151] on div "Trendy Wheel of Coupons" at bounding box center [85, 151] width 127 height 10
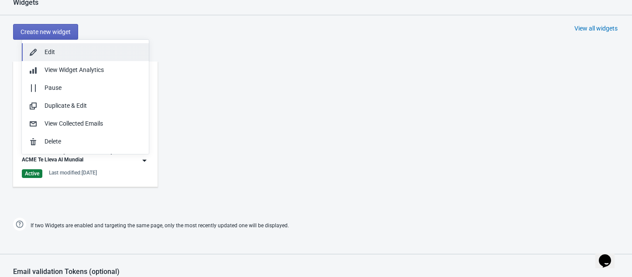
click at [47, 53] on div "Edit" at bounding box center [93, 52] width 97 height 9
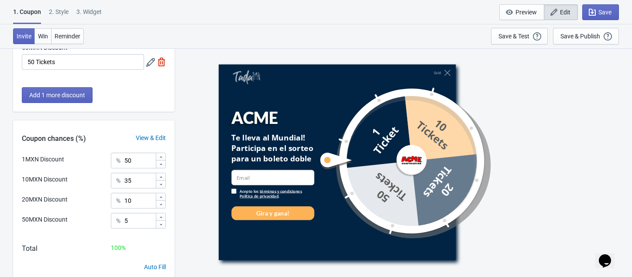
scroll to position [189, 0]
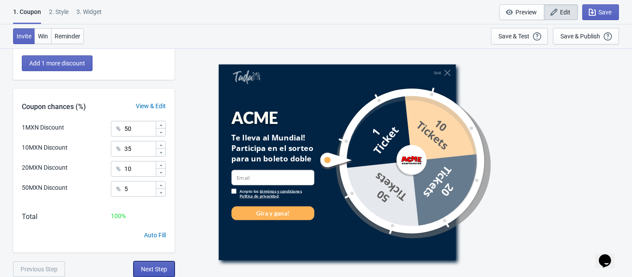
click at [159, 266] on span "Next Step" at bounding box center [154, 269] width 26 height 7
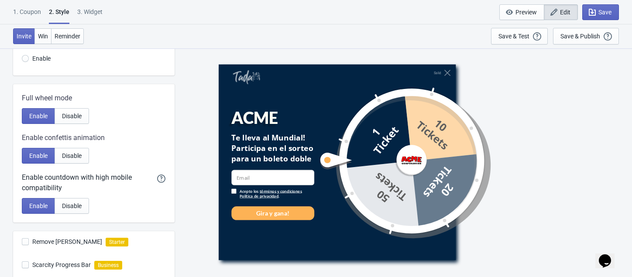
scroll to position [0, 0]
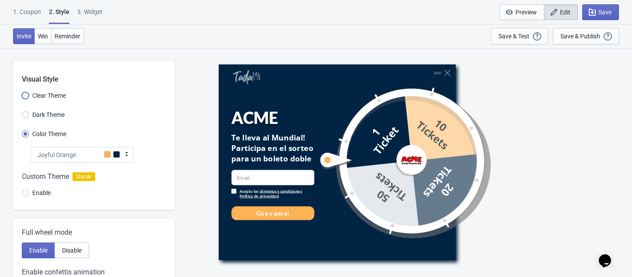
click at [25, 93] on input "Clear Theme" at bounding box center [25, 100] width 7 height 16
radio input "true"
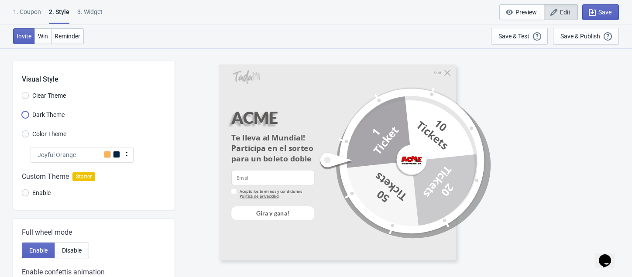
click at [28, 113] on input "Dark Theme" at bounding box center [25, 119] width 7 height 16
radio input "true"
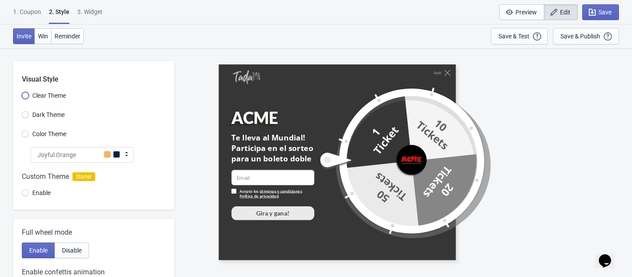
click at [25, 98] on input "Clear Theme" at bounding box center [25, 100] width 7 height 16
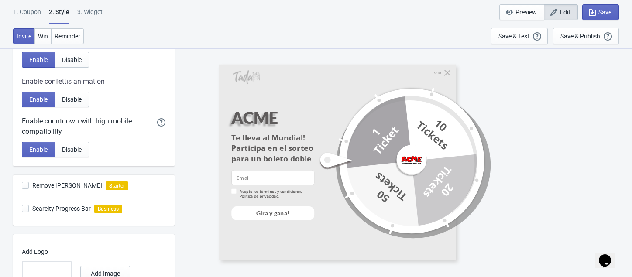
scroll to position [286, 0]
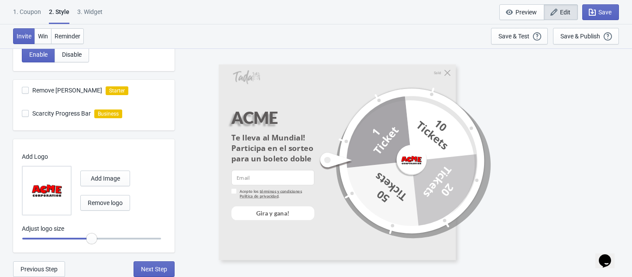
radio input "true"
type input "0.65"
radio input "true"
type input "0.6"
radio input "true"
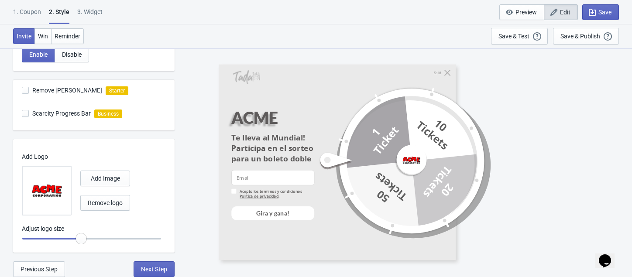
type input "0.55"
radio input "true"
drag, startPoint x: 94, startPoint y: 240, endPoint x: 73, endPoint y: 241, distance: 21.8
type input "0.5"
click at [73, 241] on input "range" at bounding box center [92, 239] width 140 height 16
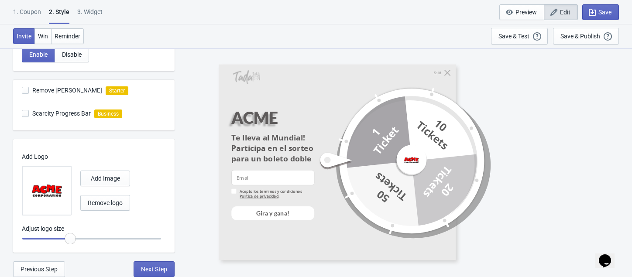
radio input "true"
type input "0.45"
radio input "true"
type input "0.4"
radio input "true"
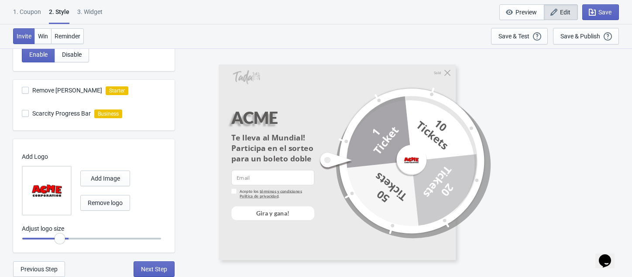
type input "0.35"
radio input "true"
type input "0.4"
radio input "true"
type input "0.45"
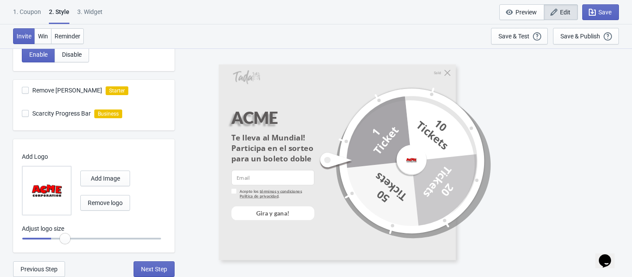
radio input "true"
type input "0.5"
radio input "true"
type input "0.55"
radio input "true"
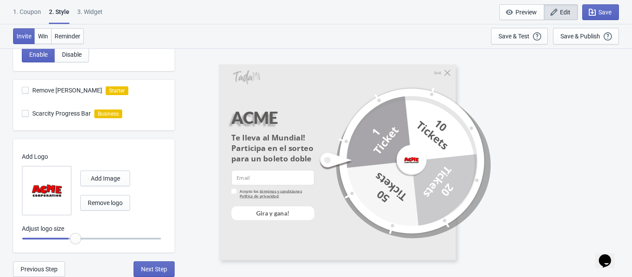
type input "0.6"
radio input "true"
type input "0.55"
radio input "true"
type input "0.5"
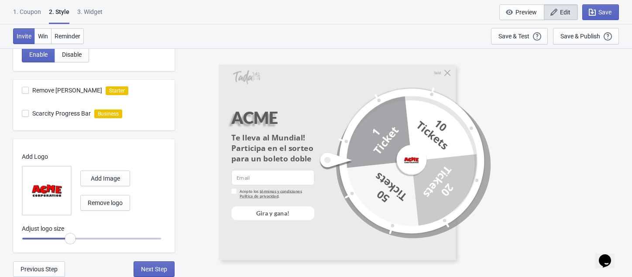
radio input "true"
drag, startPoint x: 69, startPoint y: 241, endPoint x: 77, endPoint y: 243, distance: 8.6
type input "0.55"
click at [77, 243] on input "range" at bounding box center [92, 239] width 140 height 16
click at [587, 31] on div "Save & Publish This option will save your Widget so that it will be visible to …" at bounding box center [586, 36] width 51 height 10
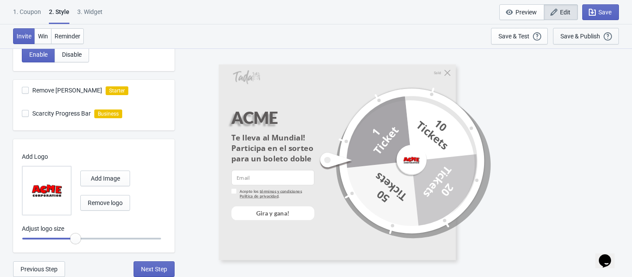
scroll to position [9, 0]
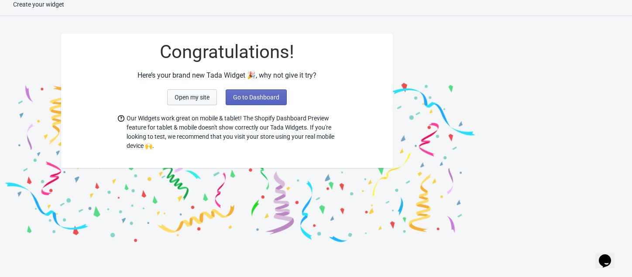
click at [202, 98] on span "Open my site" at bounding box center [192, 97] width 35 height 7
click at [275, 94] on span "Go to Dashboard" at bounding box center [256, 97] width 46 height 7
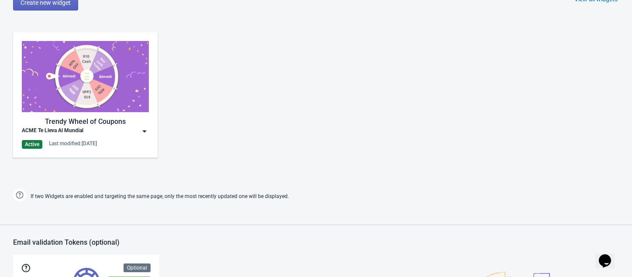
scroll to position [415, 0]
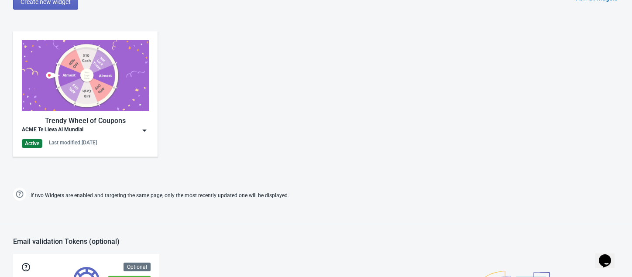
click at [140, 130] on img at bounding box center [144, 130] width 9 height 9
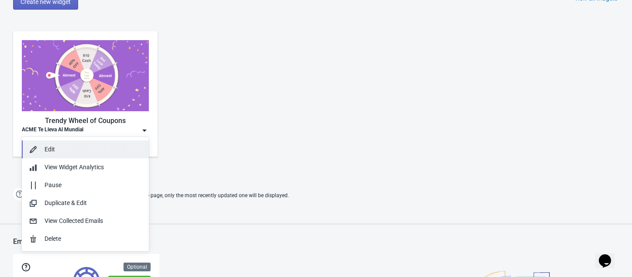
click at [63, 152] on div "Edit" at bounding box center [93, 149] width 97 height 9
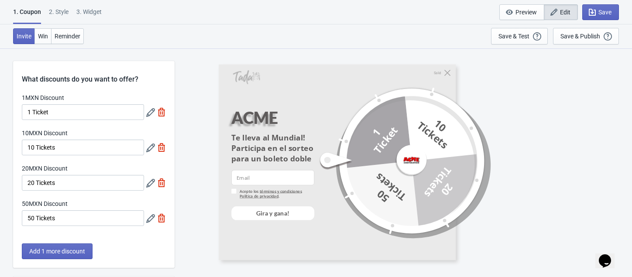
scroll to position [189, 0]
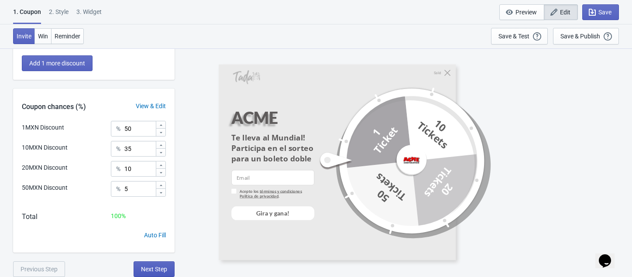
click at [165, 268] on span "Next Step" at bounding box center [154, 269] width 26 height 7
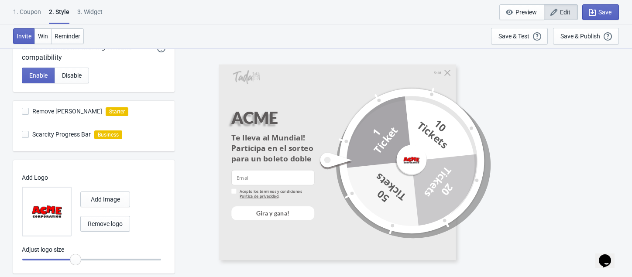
scroll to position [286, 0]
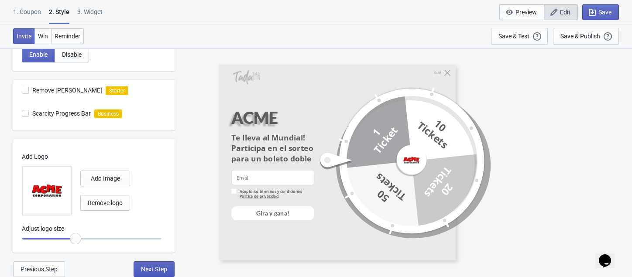
click at [156, 266] on span "Next Step" at bounding box center [154, 269] width 26 height 7
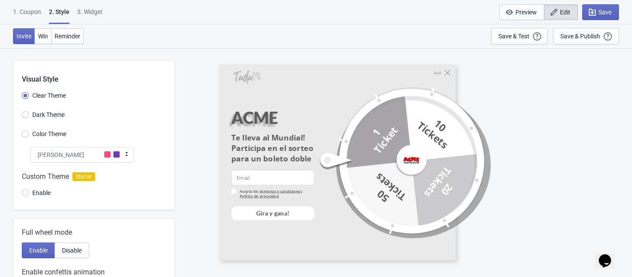
select select "specificURL"
select select "tab"
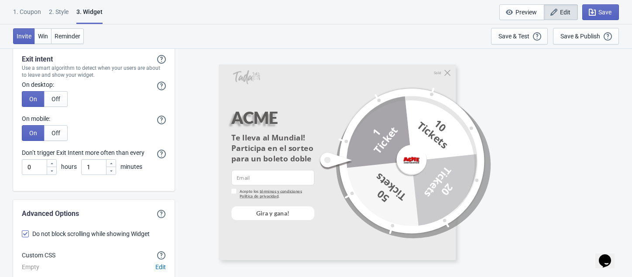
scroll to position [2709, 0]
click at [28, 10] on div "1. Coupon" at bounding box center [27, 14] width 28 height 15
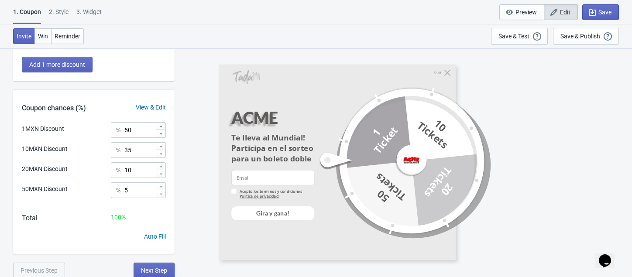
scroll to position [189, 0]
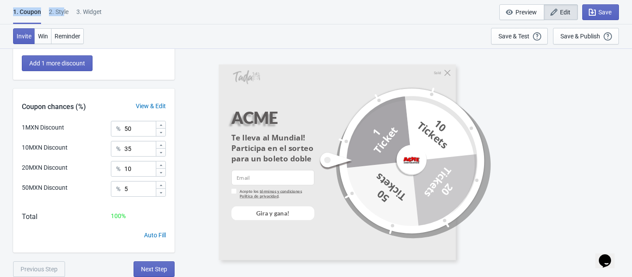
drag, startPoint x: 64, startPoint y: 5, endPoint x: 63, endPoint y: 10, distance: 5.3
click at [63, 10] on div "1. Coupon 2 . Style 3. Widget 1. Coupon 2 . Style 3. Widget Save and Exit Previ…" at bounding box center [316, 12] width 632 height 24
click at [63, 10] on div "2 . Style" at bounding box center [59, 14] width 20 height 15
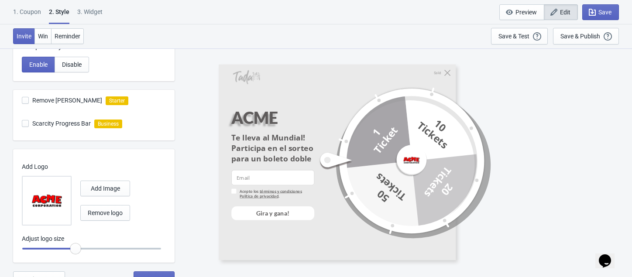
scroll to position [276, 0]
radio input "true"
type input "0.6"
radio input "true"
type input "0.65"
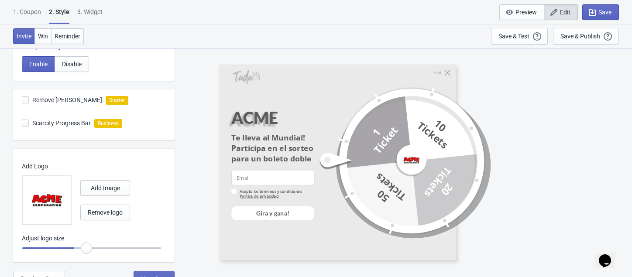
radio input "true"
type input "0.7"
radio input "true"
type input "0.75"
radio input "true"
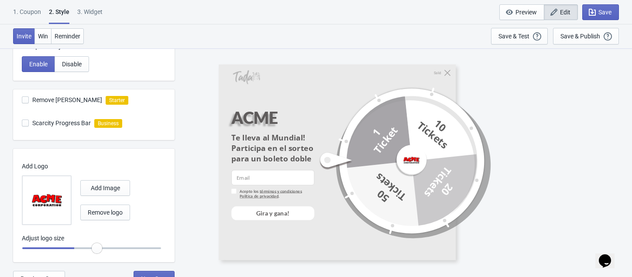
type input "0.8"
radio input "true"
type input "0.85"
radio input "true"
type input "0.9"
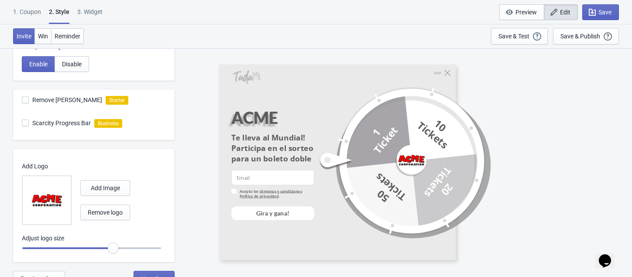
radio input "true"
type input "0.95"
radio input "true"
type input "1"
radio input "true"
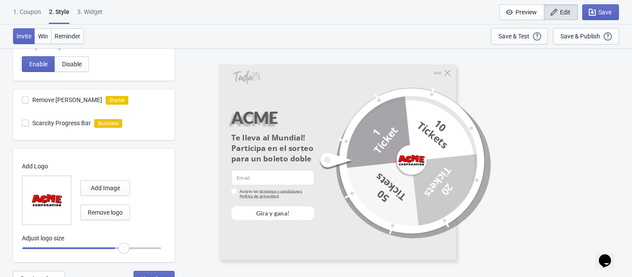
type input "1.05"
radio input "true"
type input "1.1"
radio input "true"
type input "1.15"
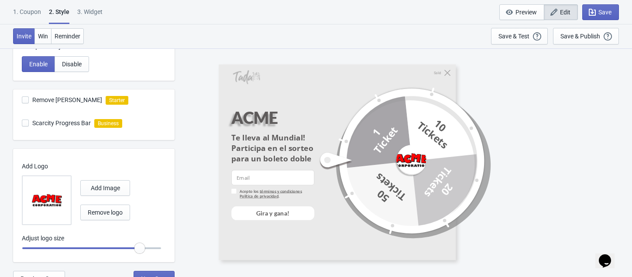
radio input "true"
type input "1.2"
radio input "true"
type input "1.25"
radio input "true"
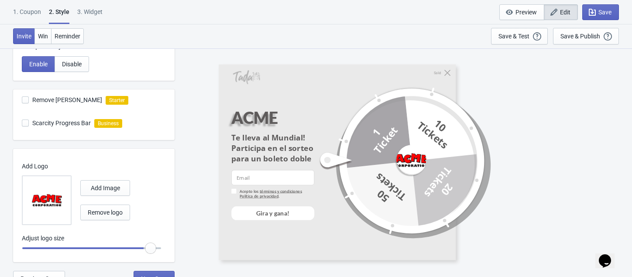
type input "1.3"
radio input "true"
type input "1.25"
radio input "true"
type input "1.2"
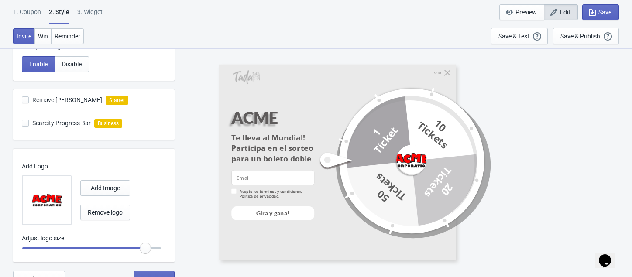
radio input "true"
type input "1.15"
radio input "true"
type input "1.1"
radio input "true"
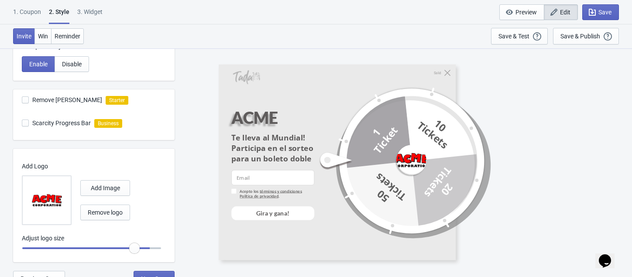
type input "1.05"
radio input "true"
type input "1"
radio input "true"
type input "0.95"
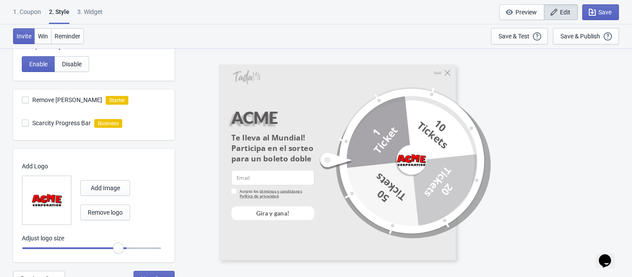
radio input "true"
type input "0.9"
radio input "true"
type input "0.85"
radio input "true"
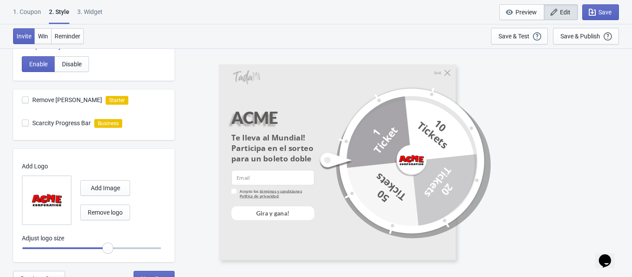
type input "0.9"
radio input "true"
type input "0.95"
radio input "true"
drag, startPoint x: 75, startPoint y: 250, endPoint x: 115, endPoint y: 249, distance: 39.8
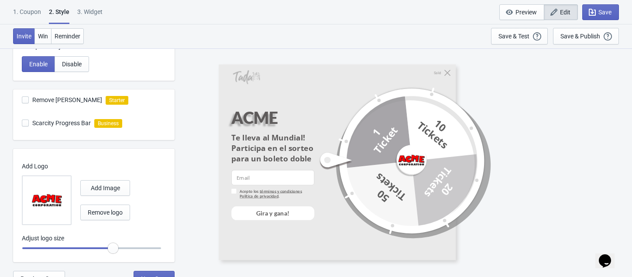
type input "0.9"
click at [115, 249] on input "range" at bounding box center [92, 249] width 140 height 16
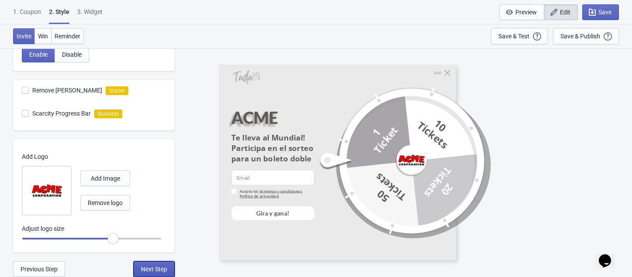
click at [157, 270] on span "Next Step" at bounding box center [154, 269] width 26 height 7
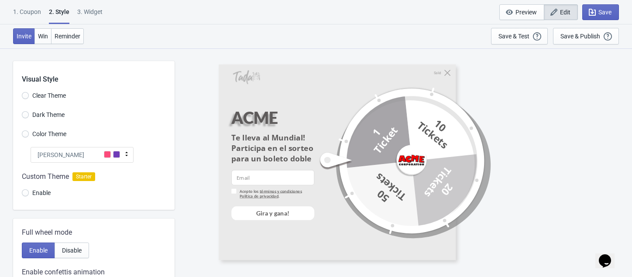
select select "specificURL"
select select "tab"
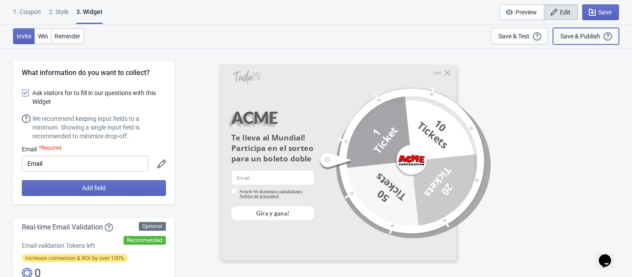
click at [577, 37] on div "Save & Publish" at bounding box center [581, 36] width 40 height 7
